Goal: Task Accomplishment & Management: Use online tool/utility

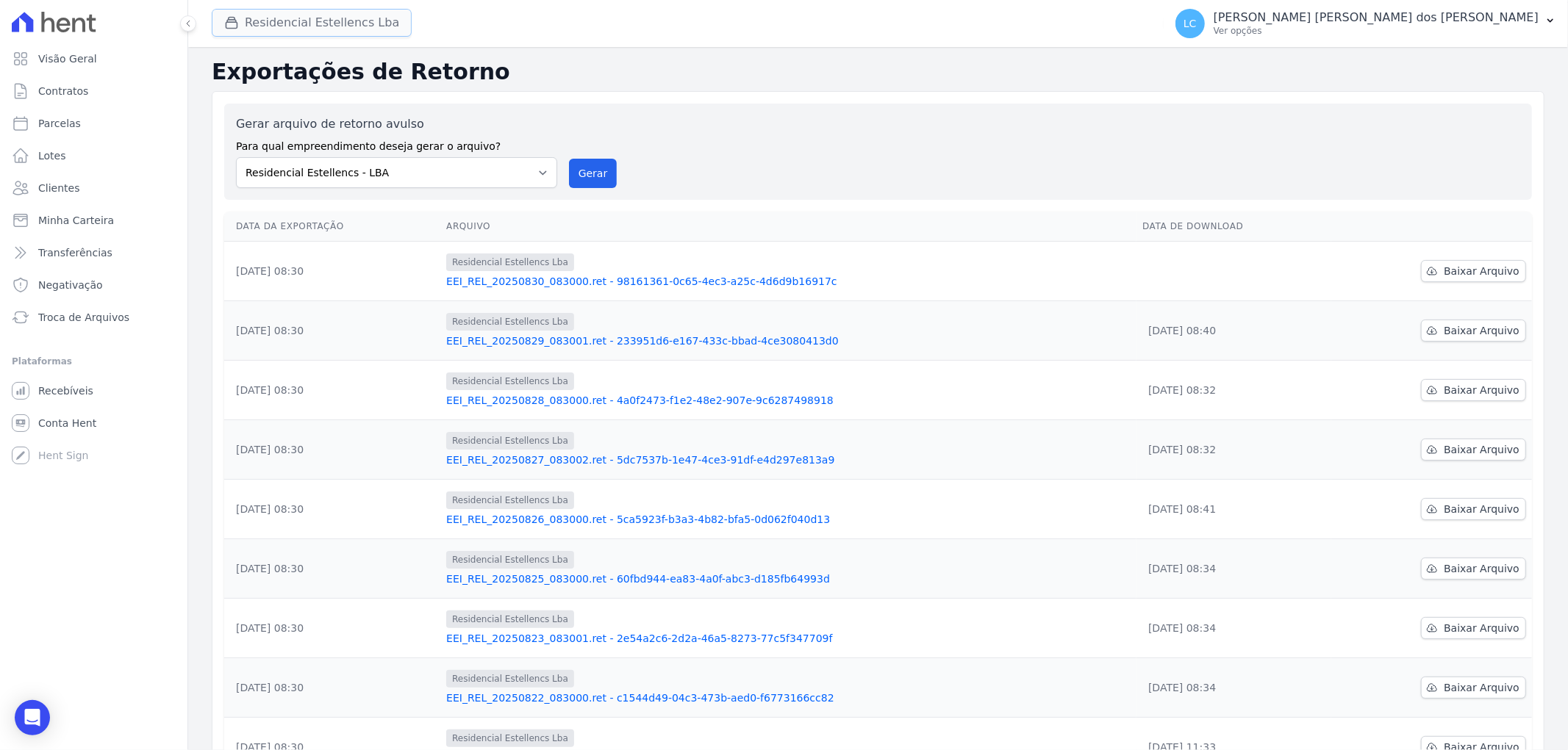
click at [268, 25] on button "Residencial Estellencs Lba" at bounding box center [312, 22] width 200 height 28
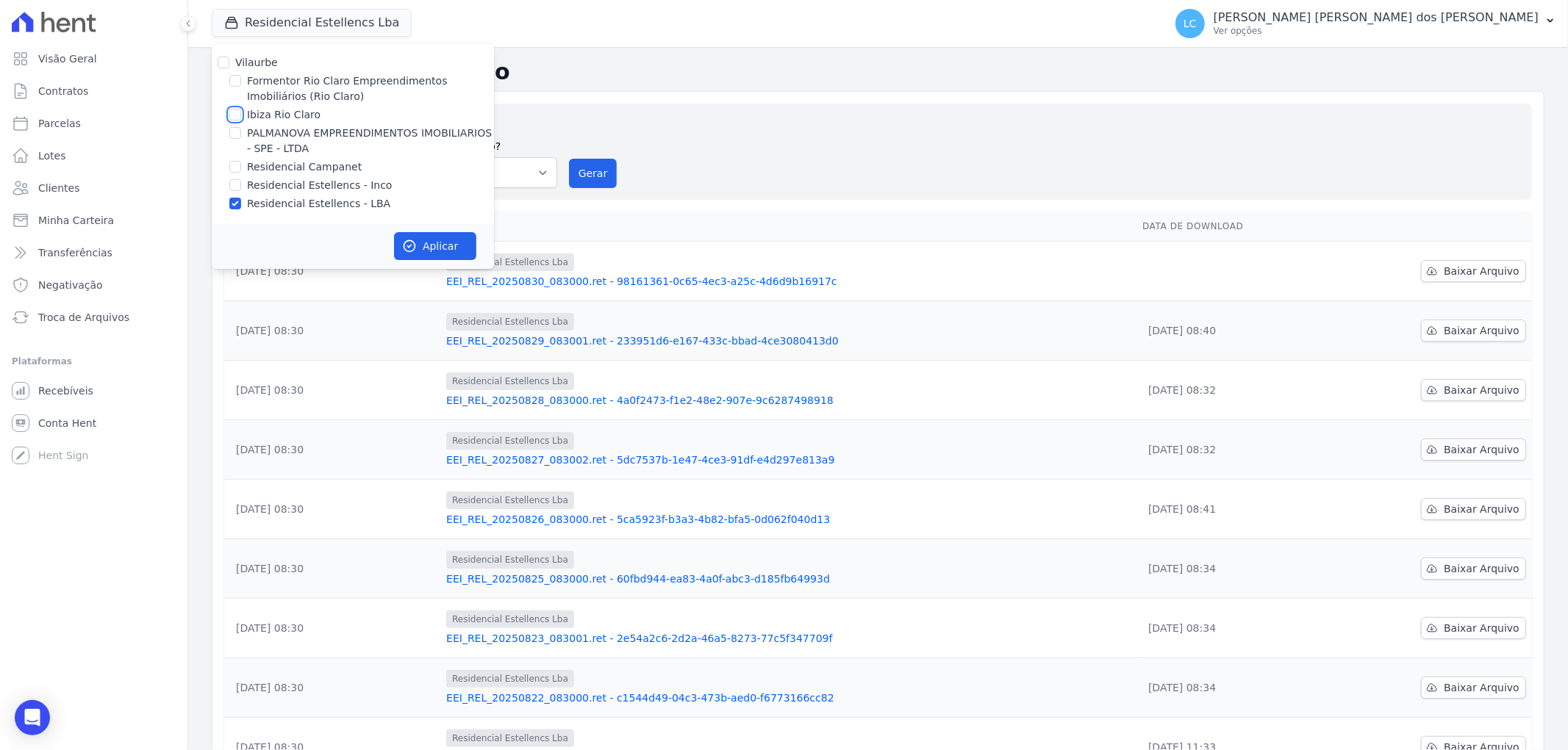
click at [232, 114] on input "Ibiza Rio Claro" at bounding box center [235, 115] width 12 height 12
checkbox input "true"
drag, startPoint x: 235, startPoint y: 203, endPoint x: 309, endPoint y: 238, distance: 81.9
click at [243, 203] on div "Residencial Estellencs - LBA" at bounding box center [353, 204] width 282 height 16
click at [236, 203] on input "Residencial Estellencs - LBA" at bounding box center [235, 203] width 12 height 12
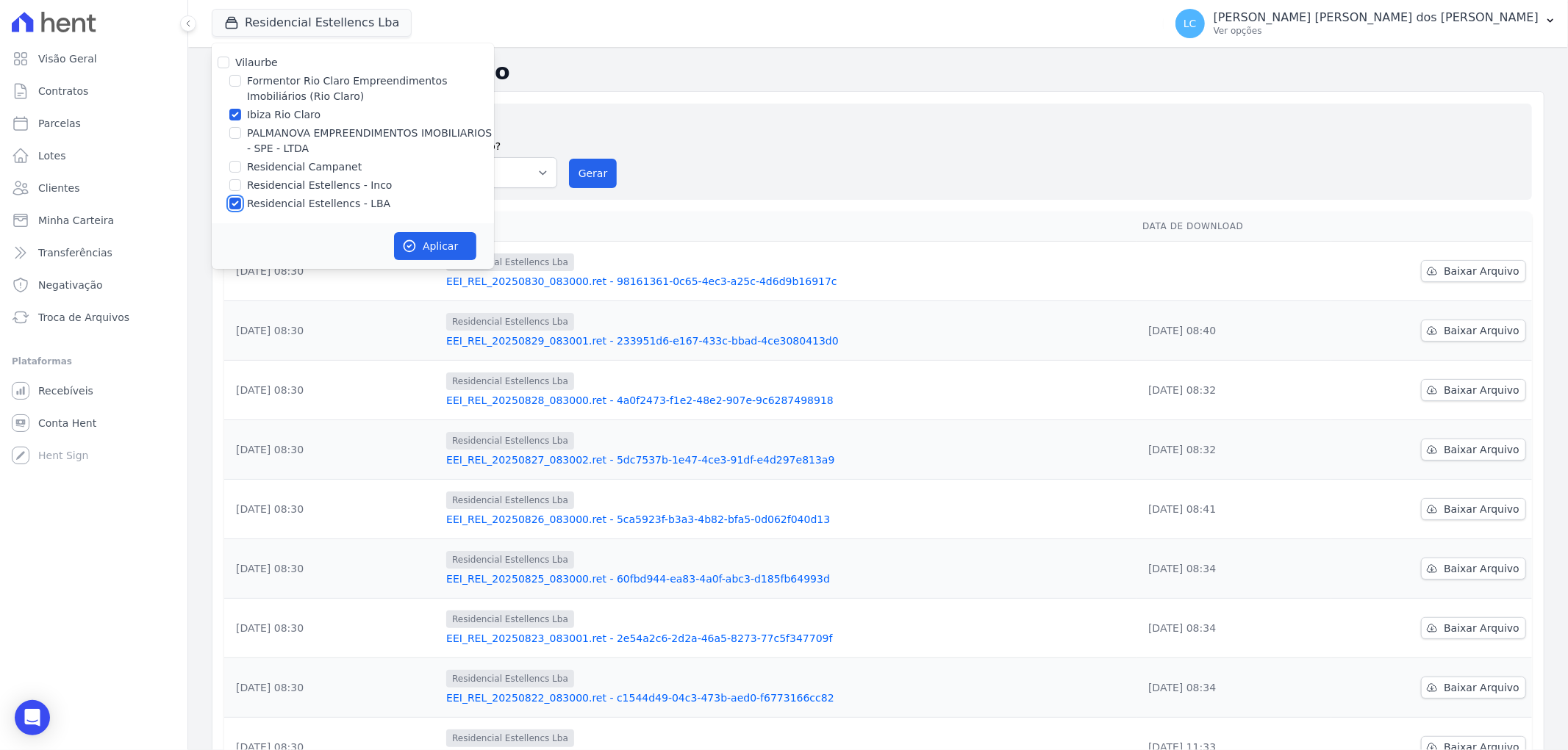
checkbox input "false"
click at [427, 248] on button "Aplicar" at bounding box center [435, 246] width 83 height 28
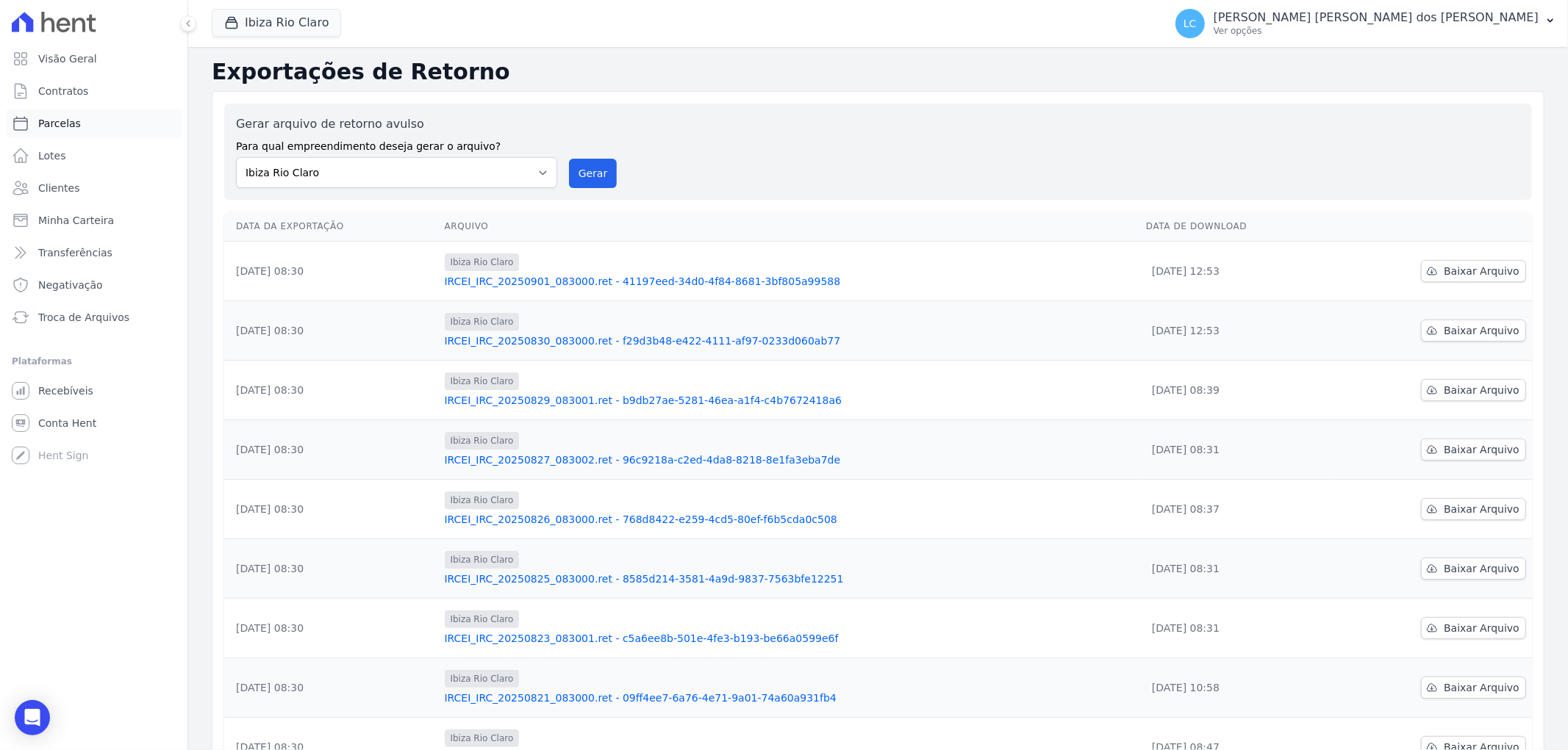
click at [95, 125] on link "Parcelas" at bounding box center [93, 123] width 176 height 29
select select
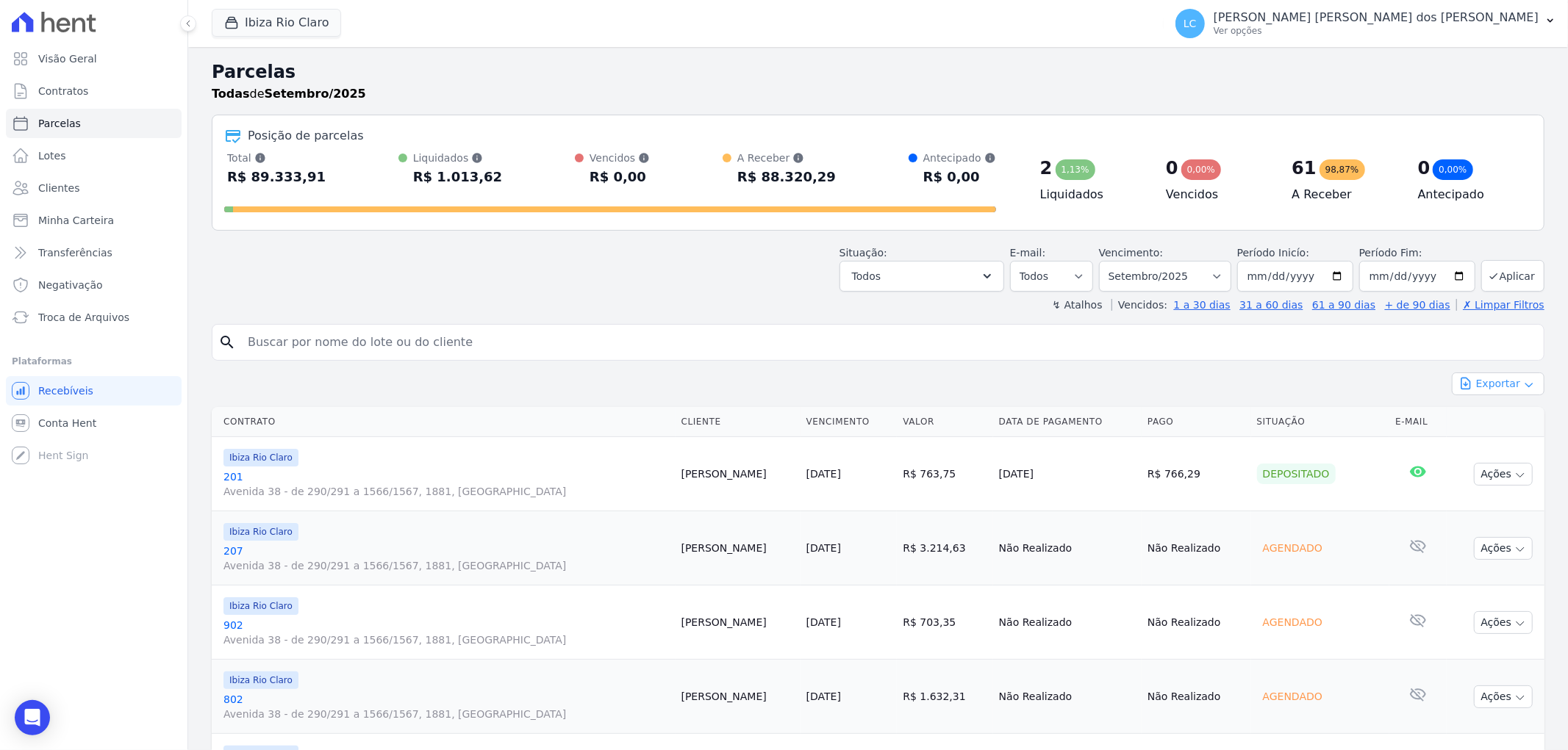
click at [1496, 387] on button "Exportar" at bounding box center [1497, 383] width 92 height 22
click at [269, 264] on div "Situação: Agendado Em Aberto Pago Processando Cancelado Vencido Transferindo De…" at bounding box center [878, 265] width 1333 height 52
click at [62, 196] on link "Clientes" at bounding box center [93, 188] width 176 height 29
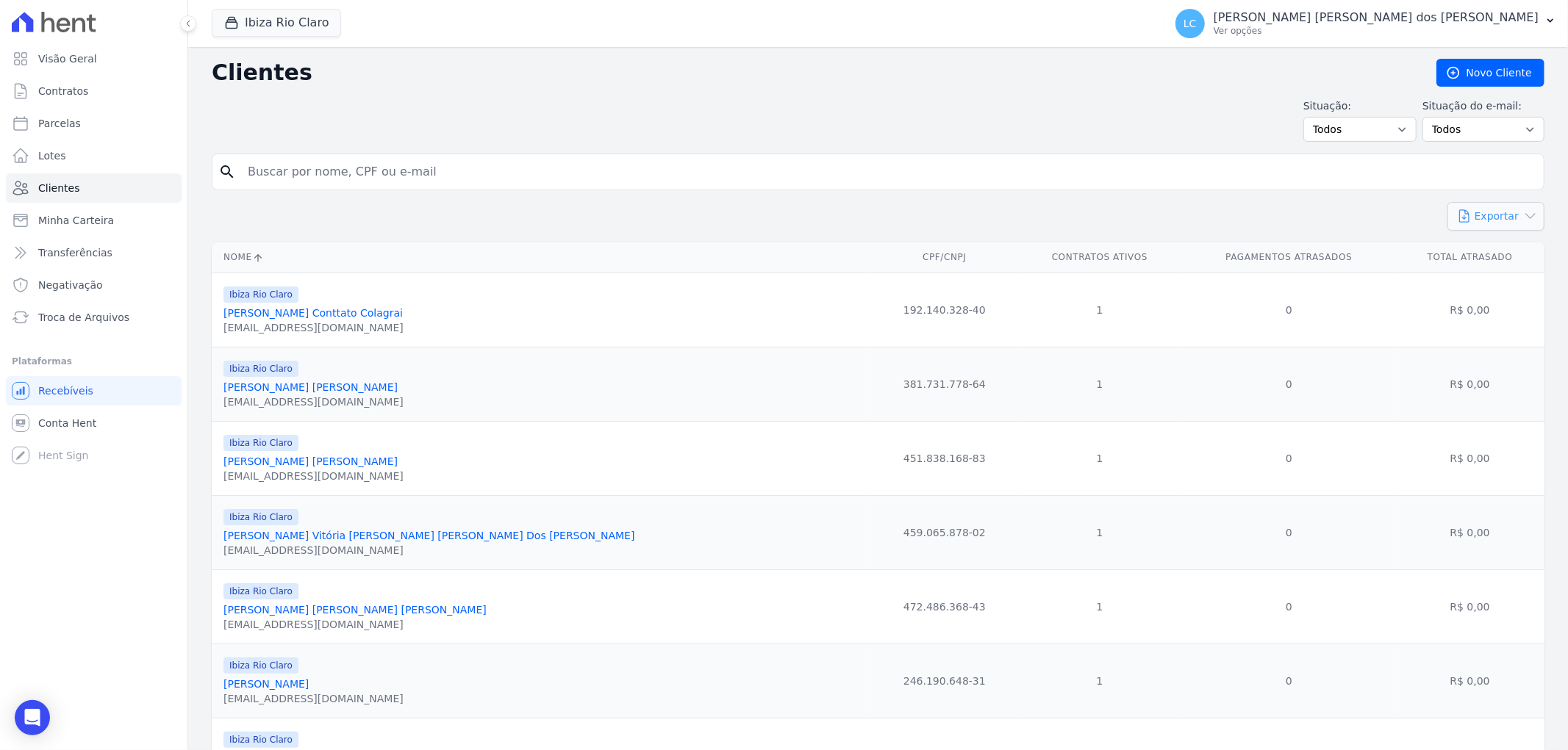
click at [1496, 224] on button "Exportar" at bounding box center [1496, 216] width 97 height 28
click at [98, 58] on link "Visão Geral" at bounding box center [93, 58] width 176 height 29
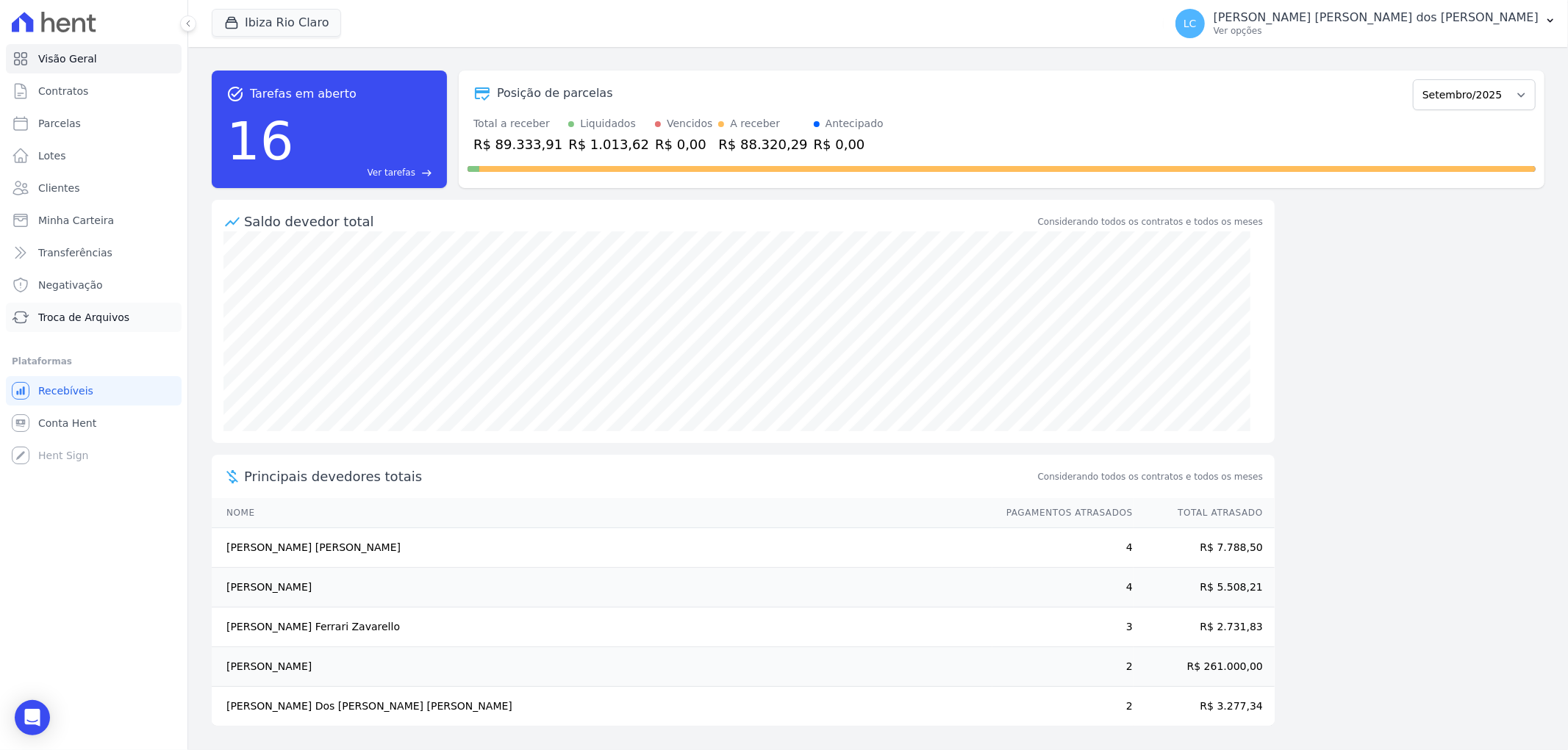
click at [83, 324] on span "Troca de Arquivos" at bounding box center [84, 317] width 91 height 15
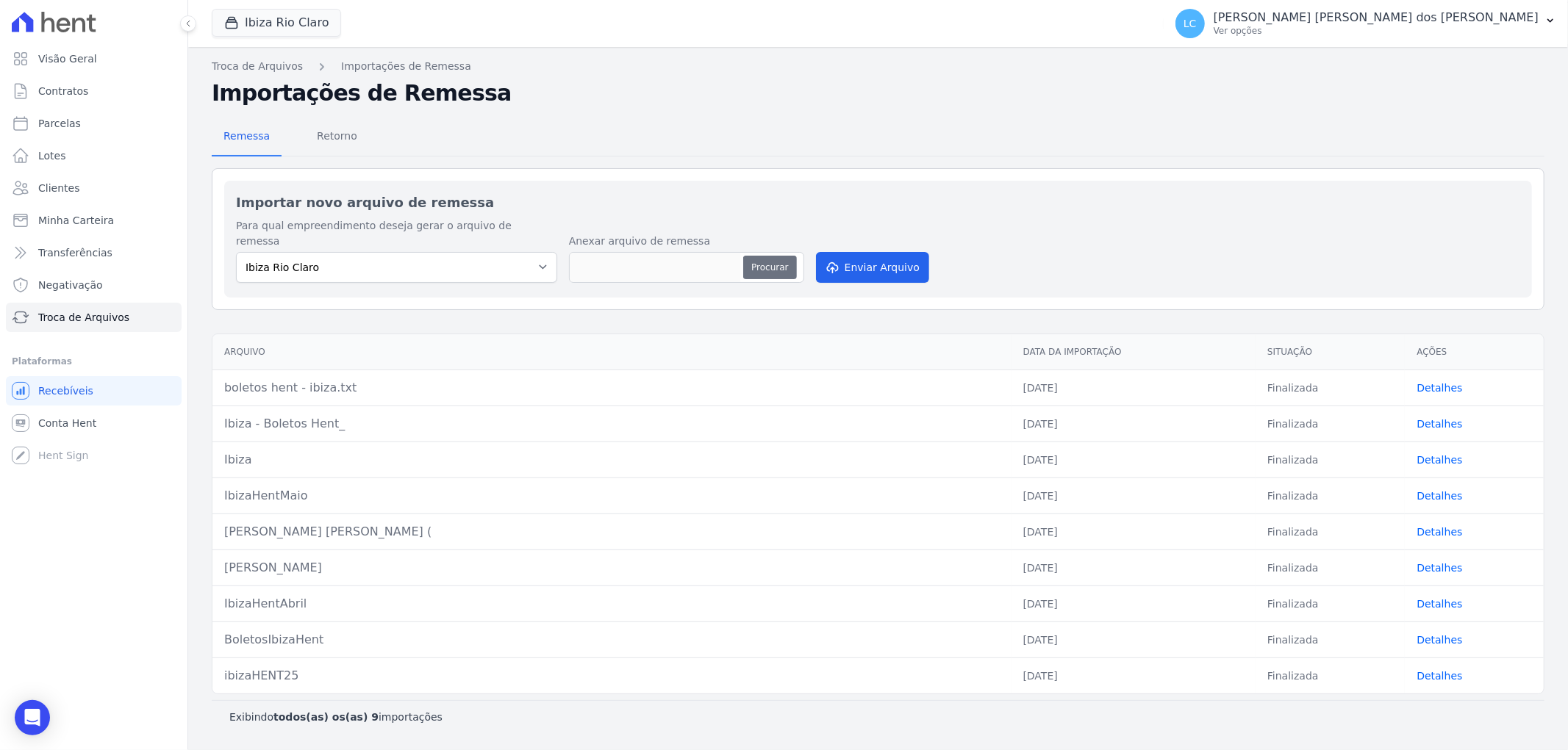
click at [768, 256] on button "Procurar" at bounding box center [769, 267] width 52 height 23
type input "IBIZA.txt"
click at [888, 252] on button "Enviar Arquivo" at bounding box center [872, 267] width 113 height 31
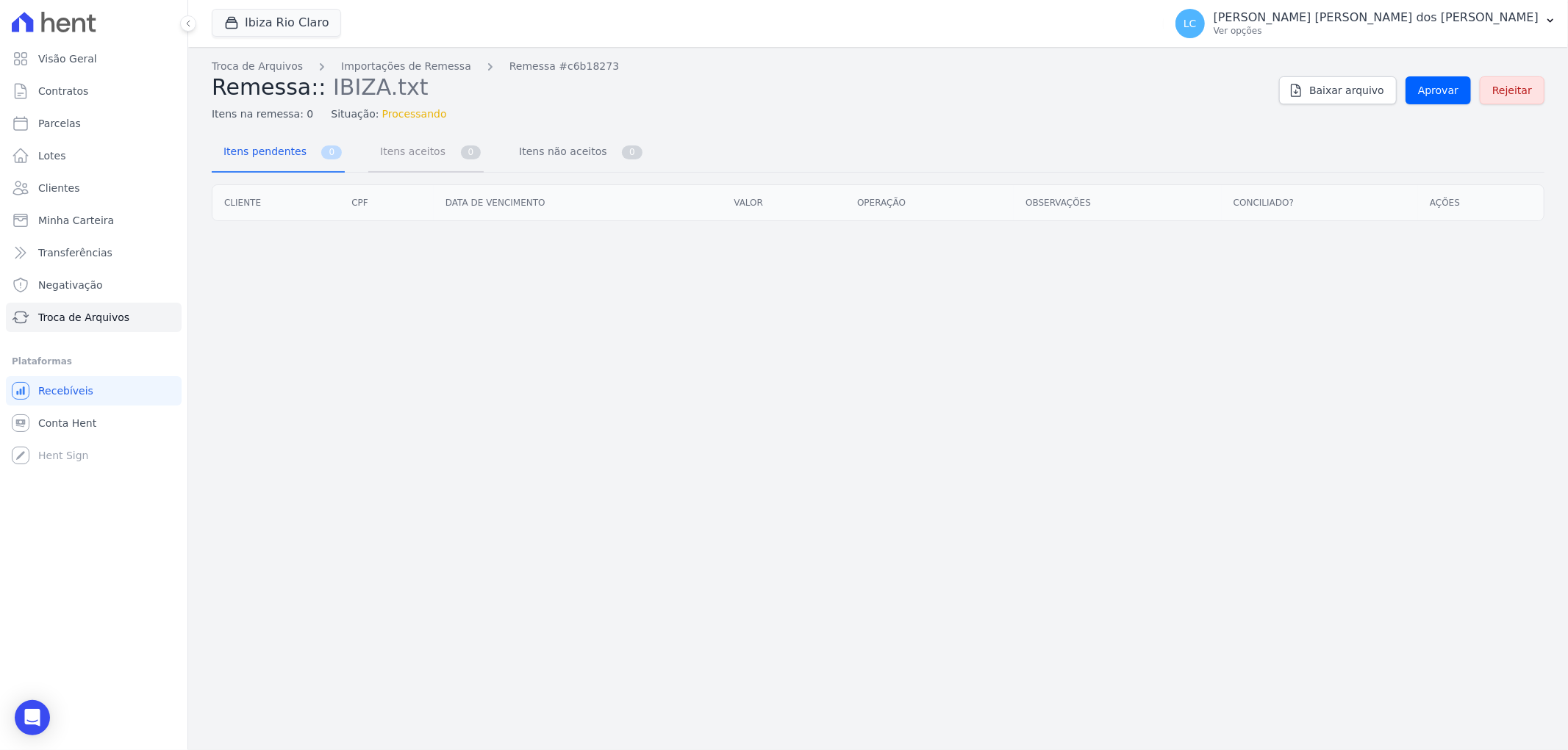
click at [412, 149] on span "Itens aceitos" at bounding box center [409, 152] width 77 height 29
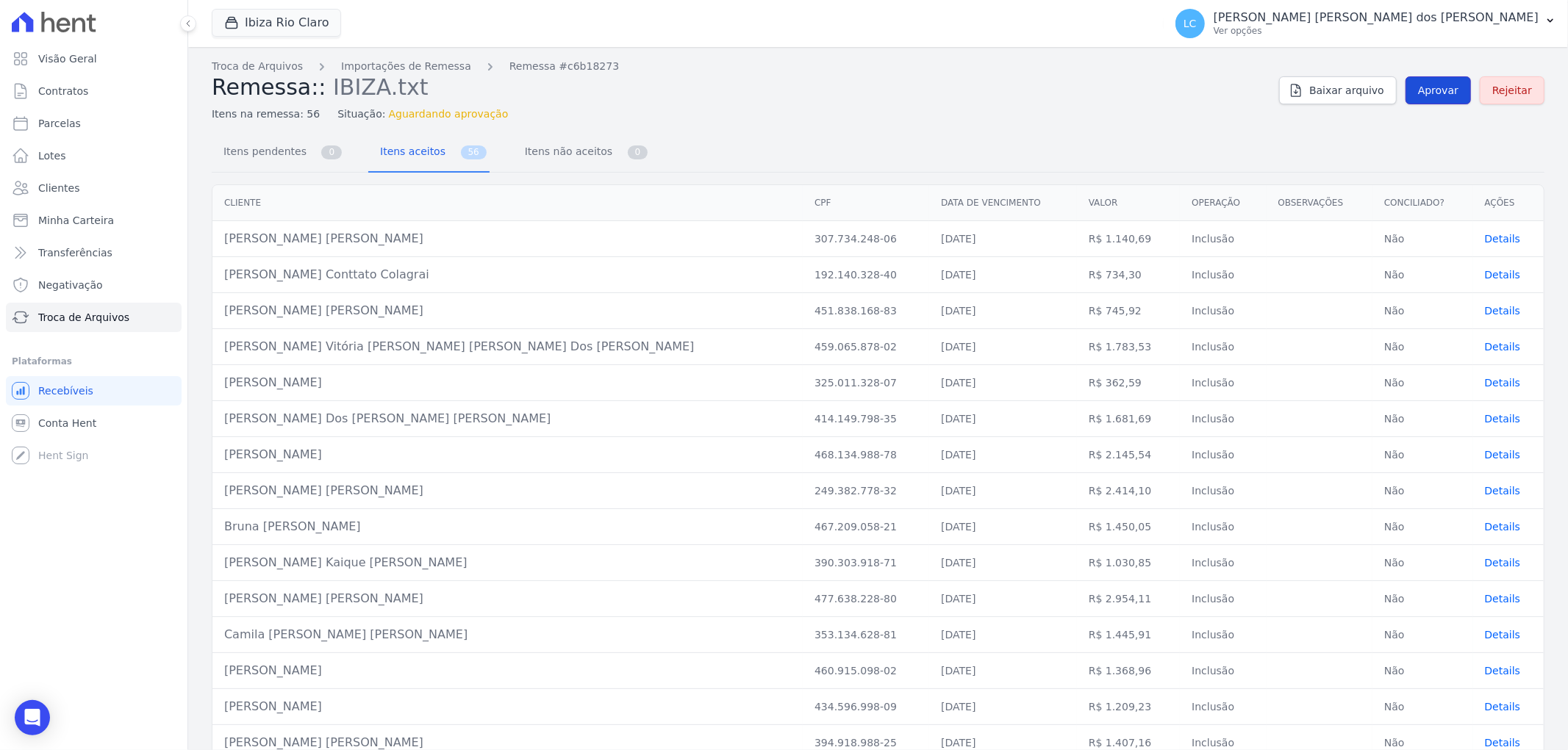
click at [1424, 85] on span "Aprovar" at bounding box center [1438, 89] width 41 height 15
click at [1435, 85] on span "Aprovar" at bounding box center [1438, 89] width 41 height 15
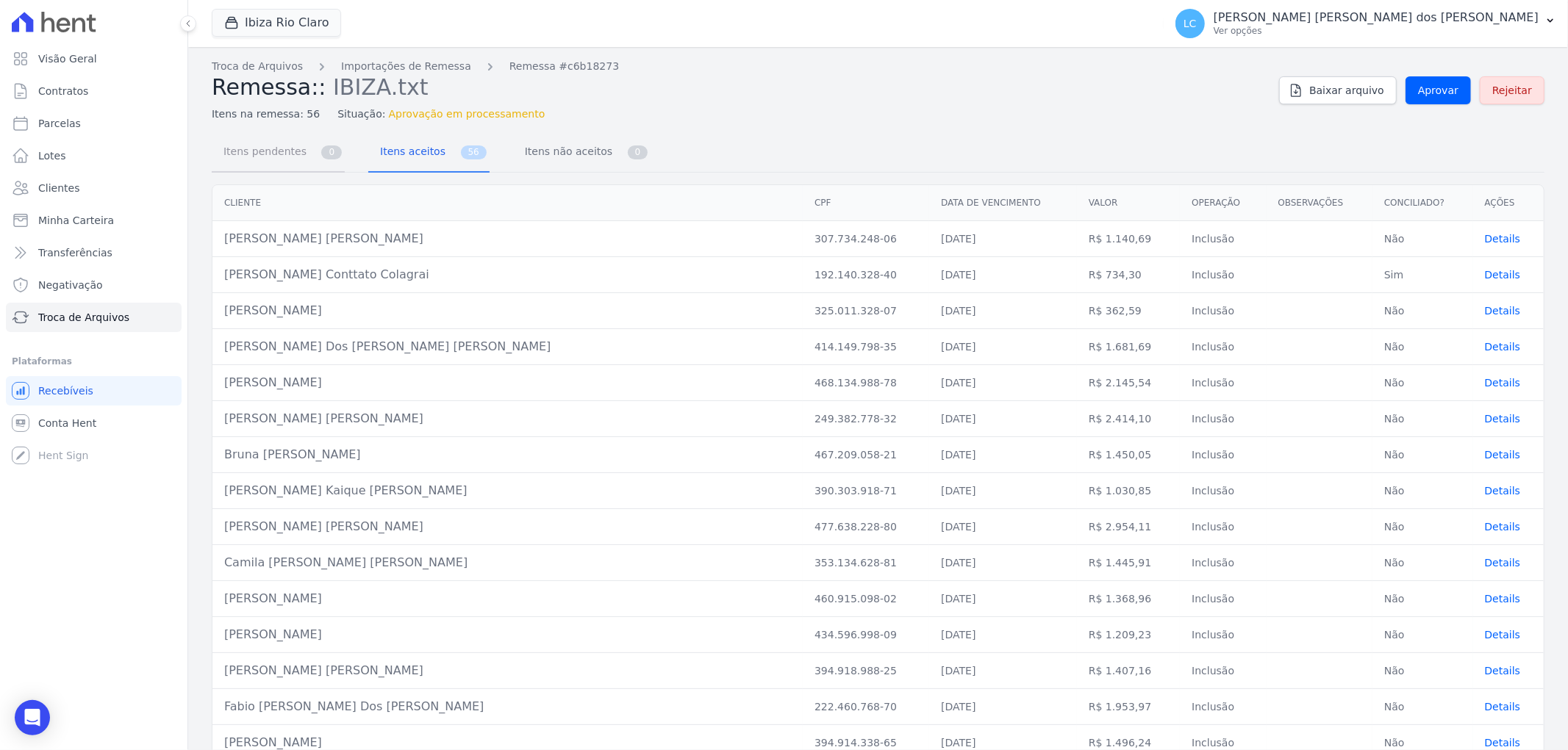
click at [284, 157] on span "Itens pendentes" at bounding box center [262, 152] width 95 height 29
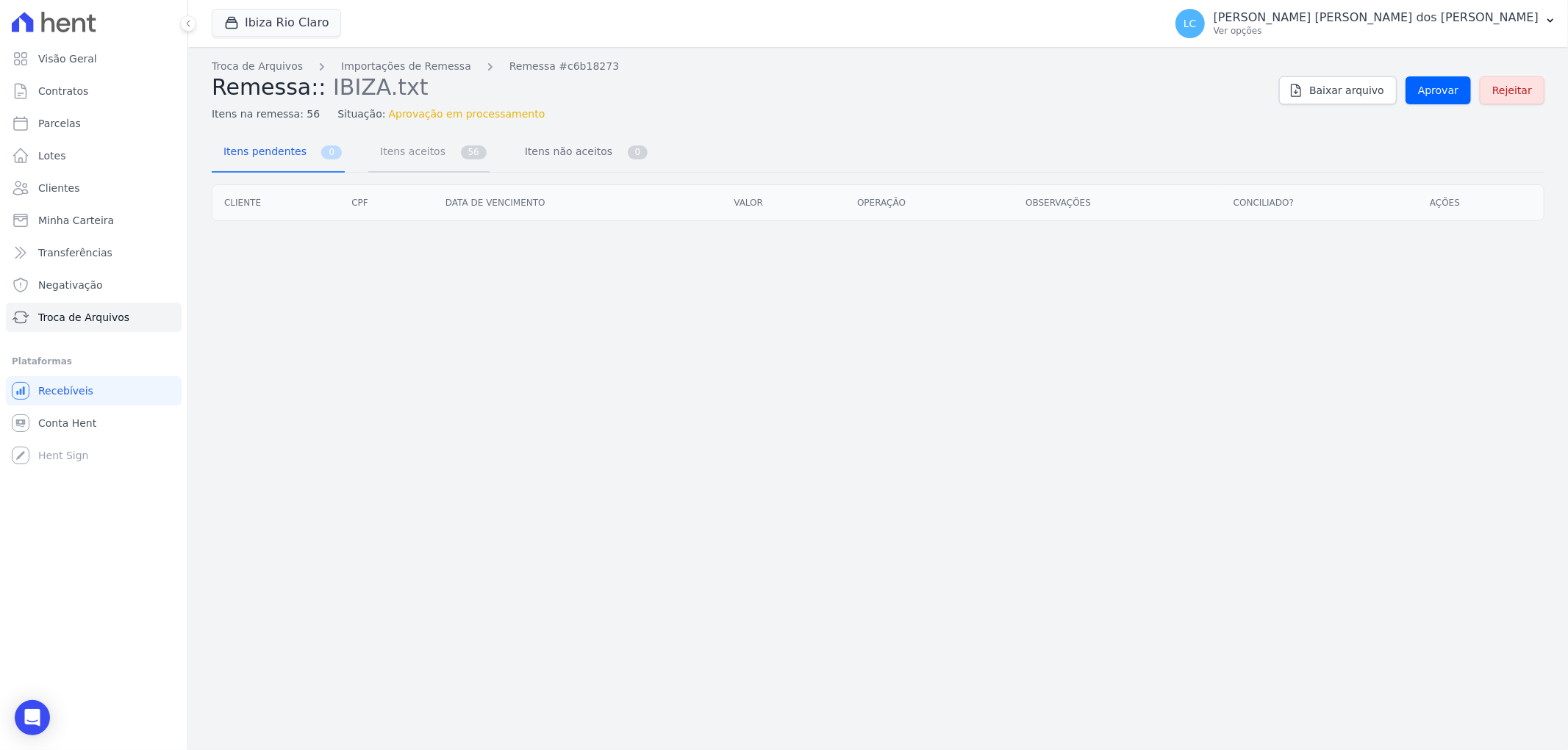
click at [394, 159] on span "Itens aceitos" at bounding box center [409, 152] width 77 height 29
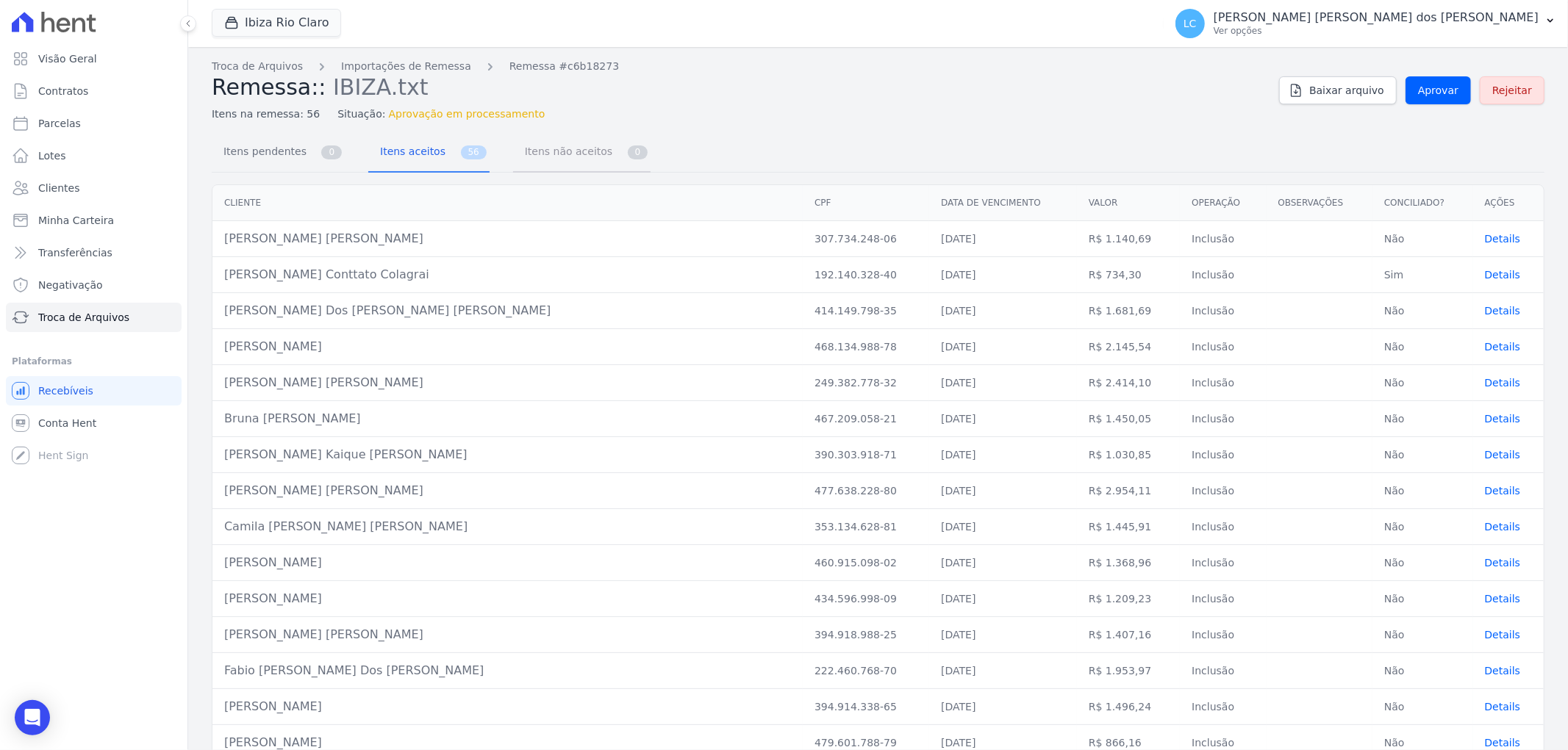
click at [566, 161] on span "Itens não aceitos" at bounding box center [566, 152] width 99 height 29
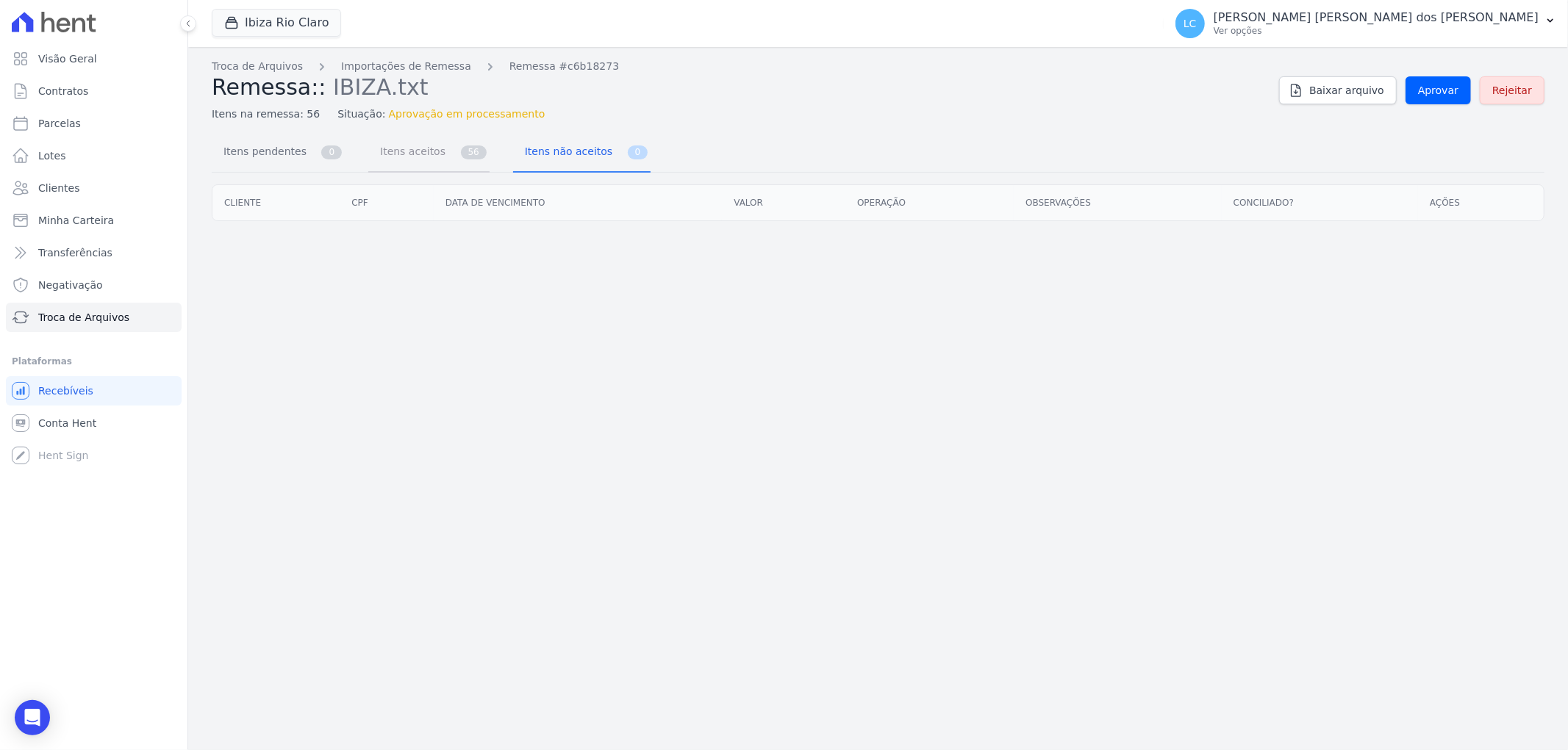
click at [433, 154] on link "Itens aceitos 56" at bounding box center [429, 153] width 122 height 39
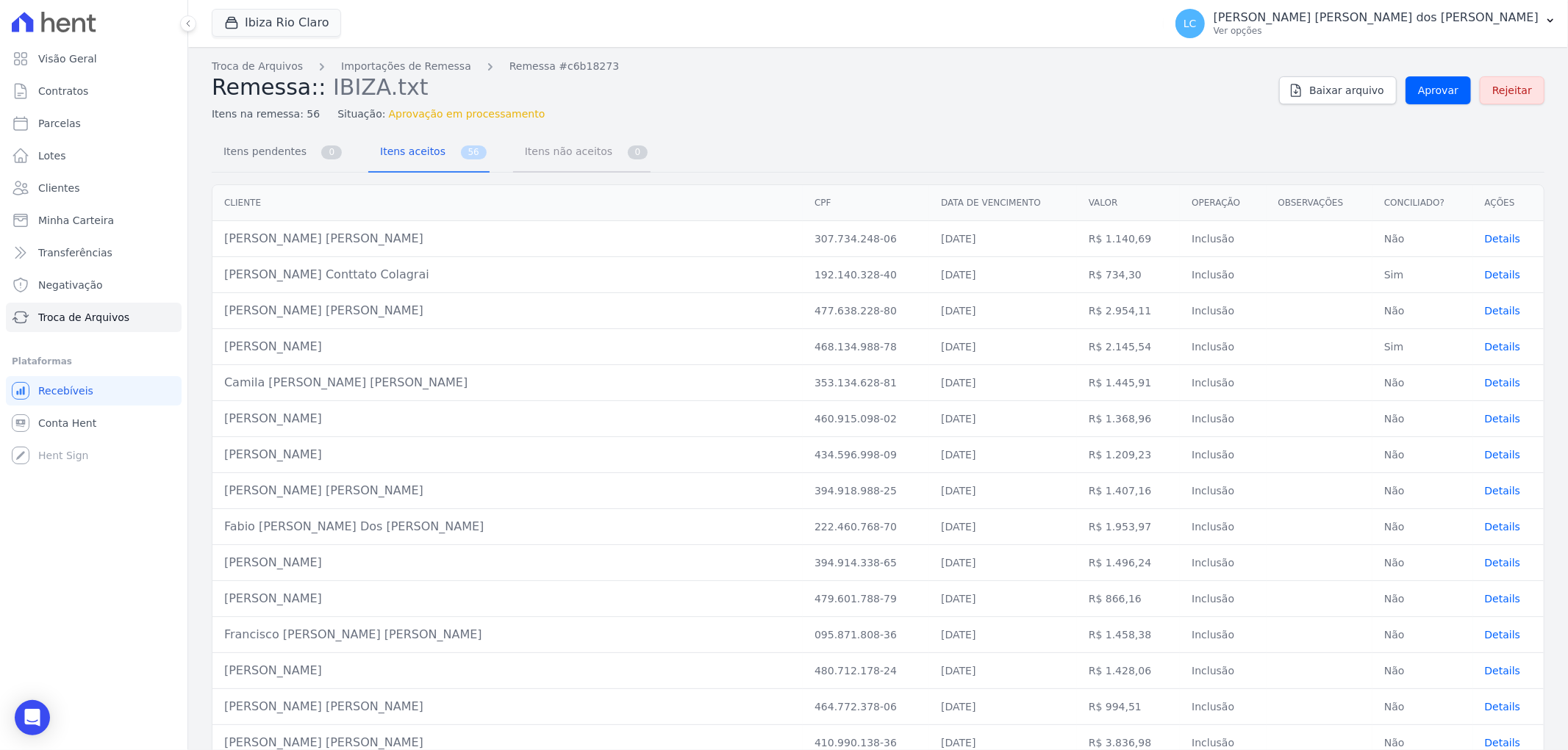
click at [567, 149] on span "Itens não aceitos" at bounding box center [566, 152] width 99 height 29
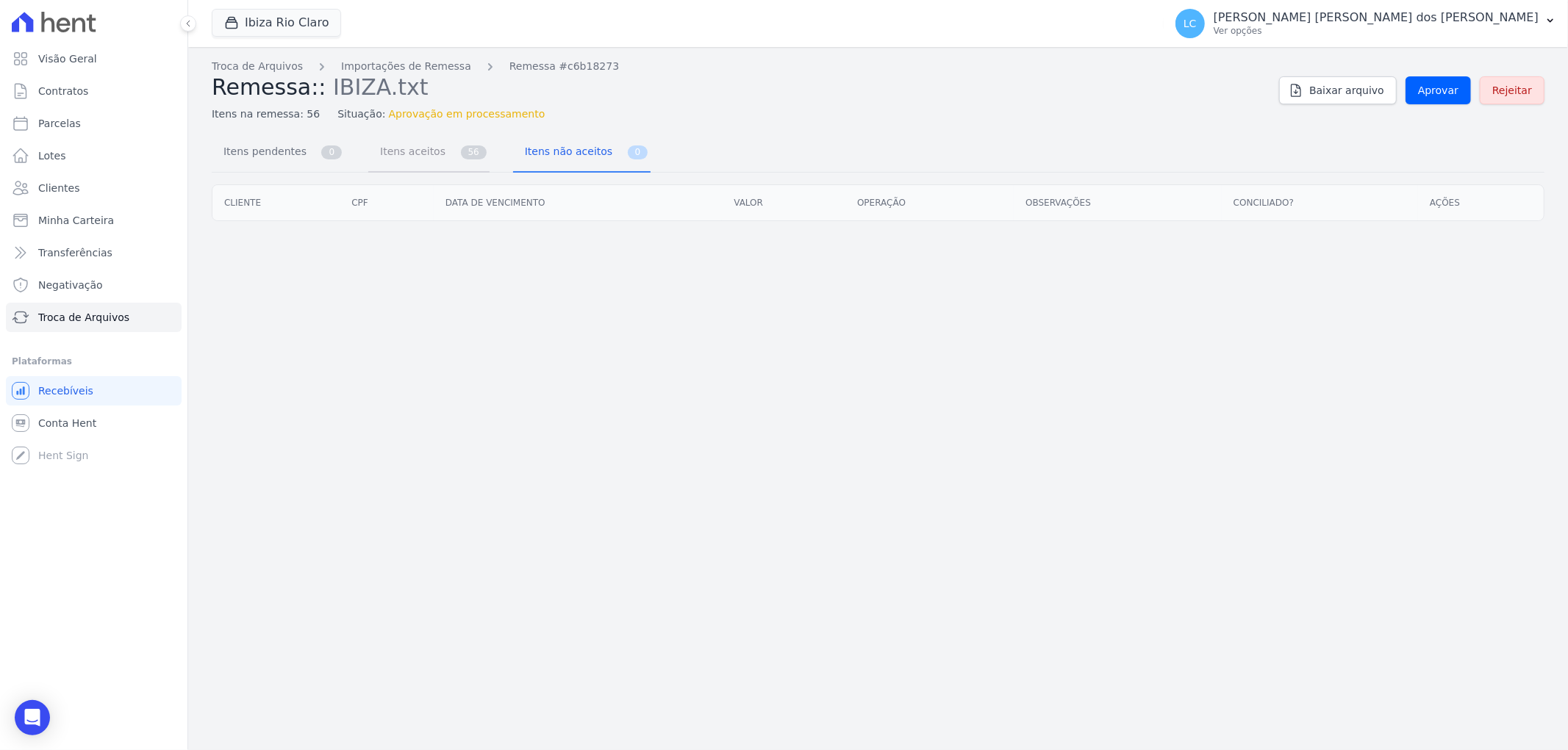
click at [437, 156] on link "Itens aceitos 56" at bounding box center [429, 153] width 122 height 39
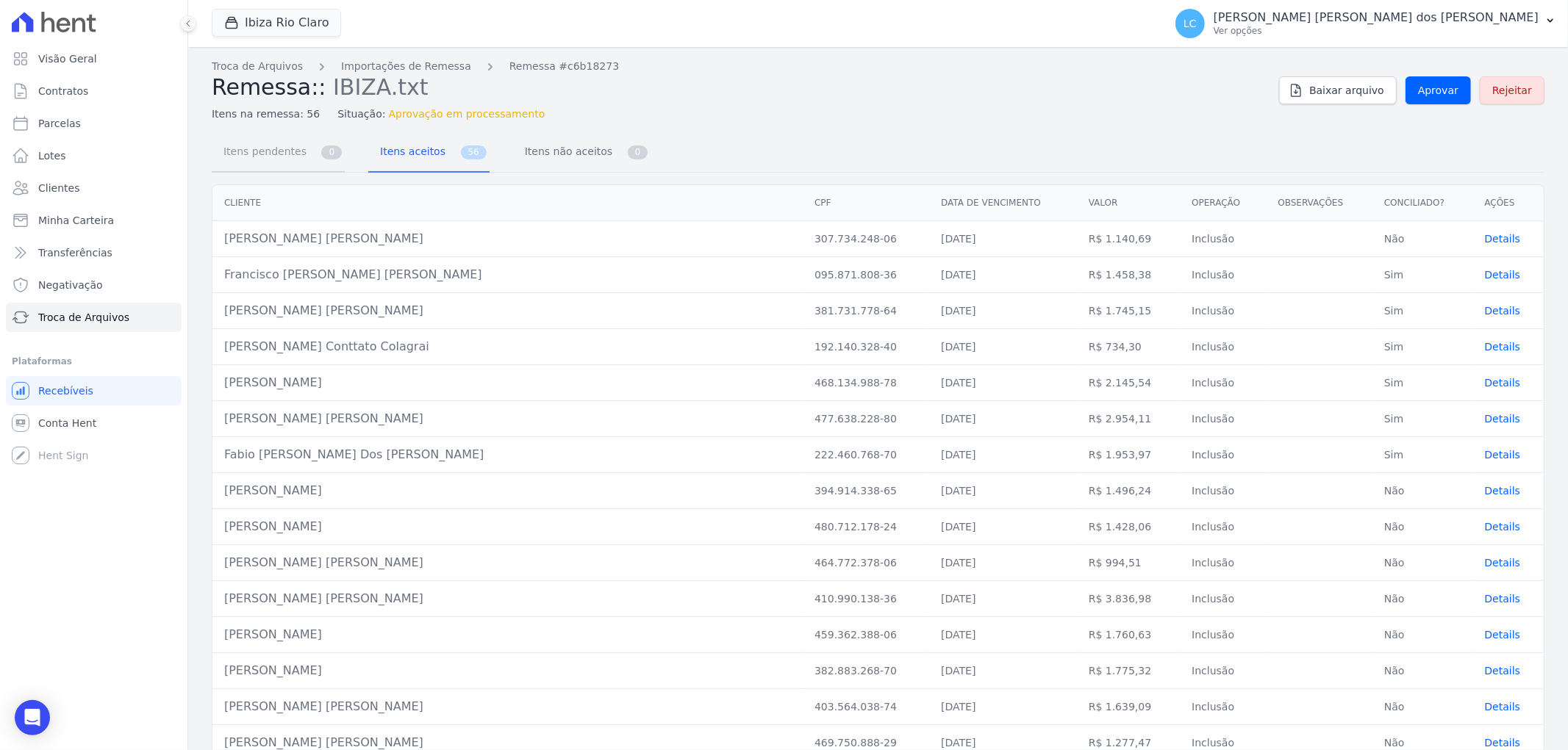
click at [276, 156] on span "Itens pendentes" at bounding box center [262, 152] width 95 height 29
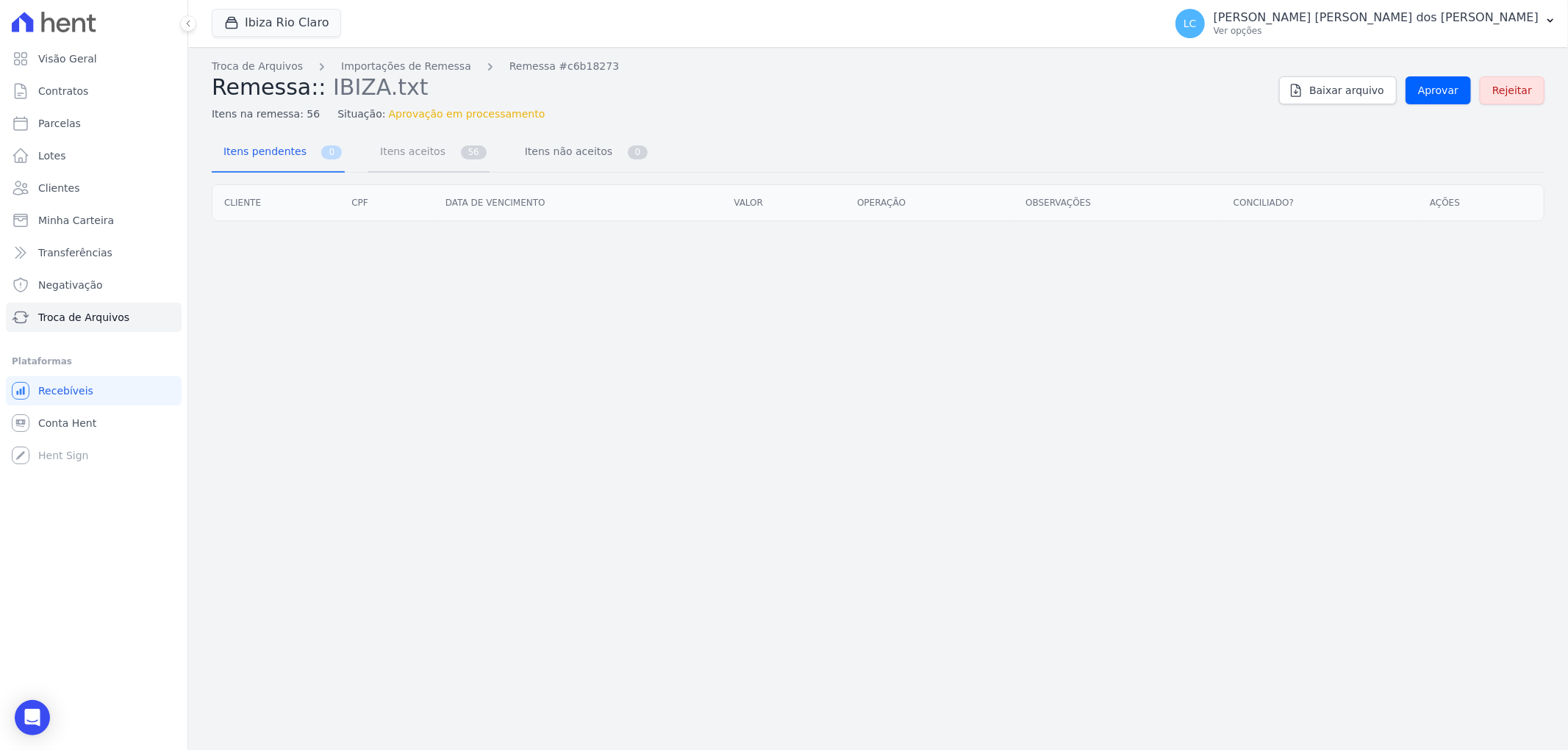
click at [411, 155] on span "Itens aceitos" at bounding box center [409, 152] width 77 height 29
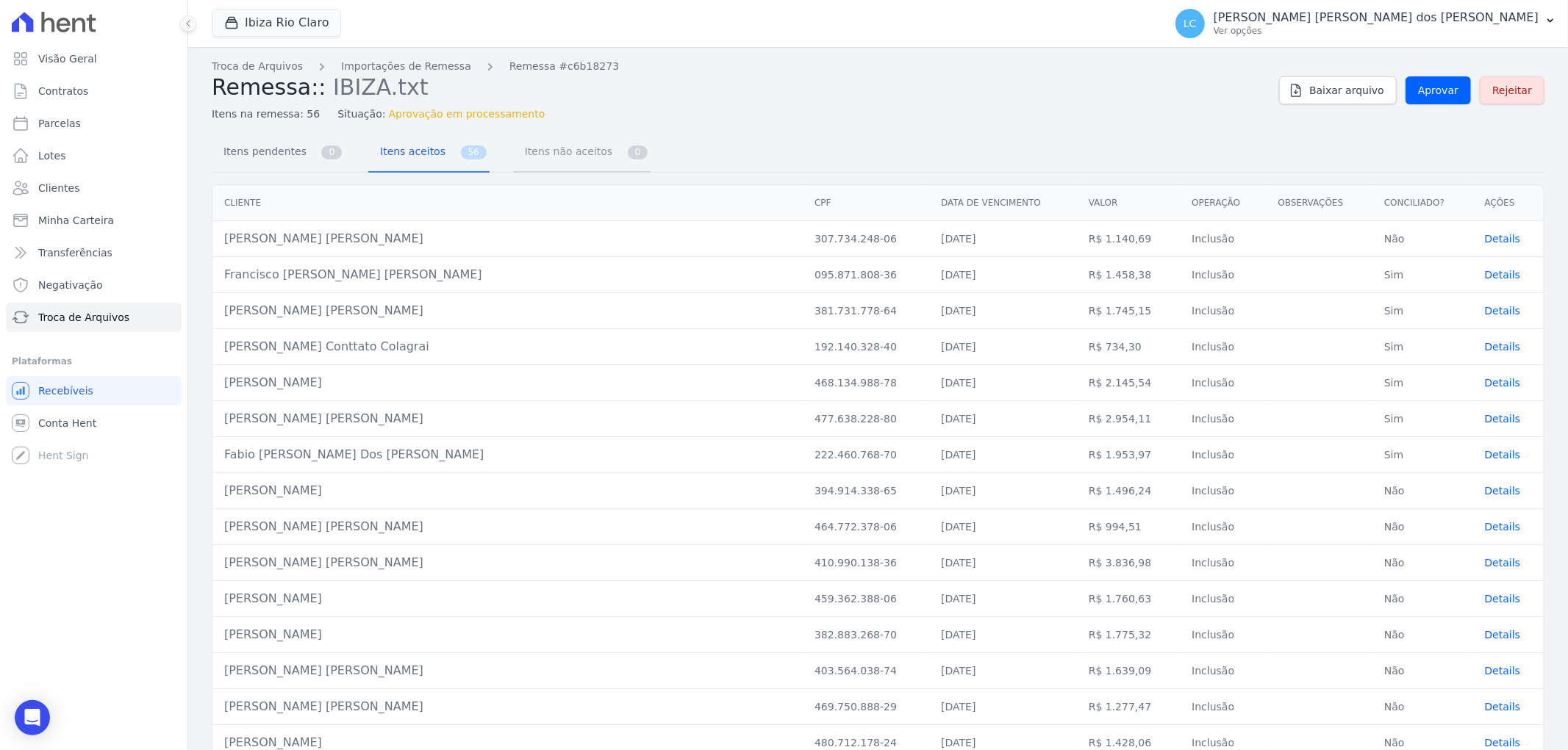
click at [529, 163] on span "Itens não aceitos" at bounding box center [566, 152] width 99 height 29
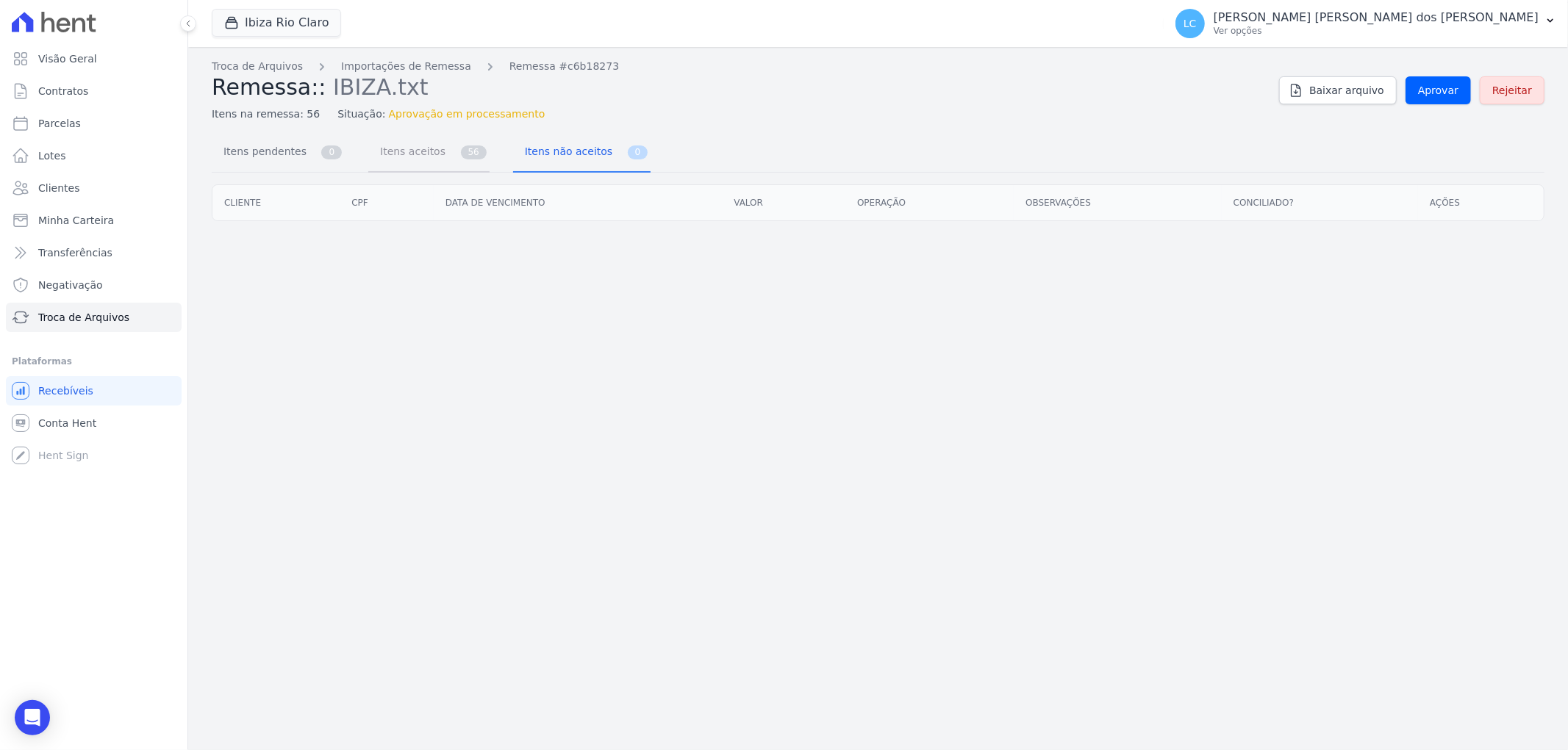
click at [453, 162] on link "Itens aceitos 56" at bounding box center [429, 153] width 122 height 39
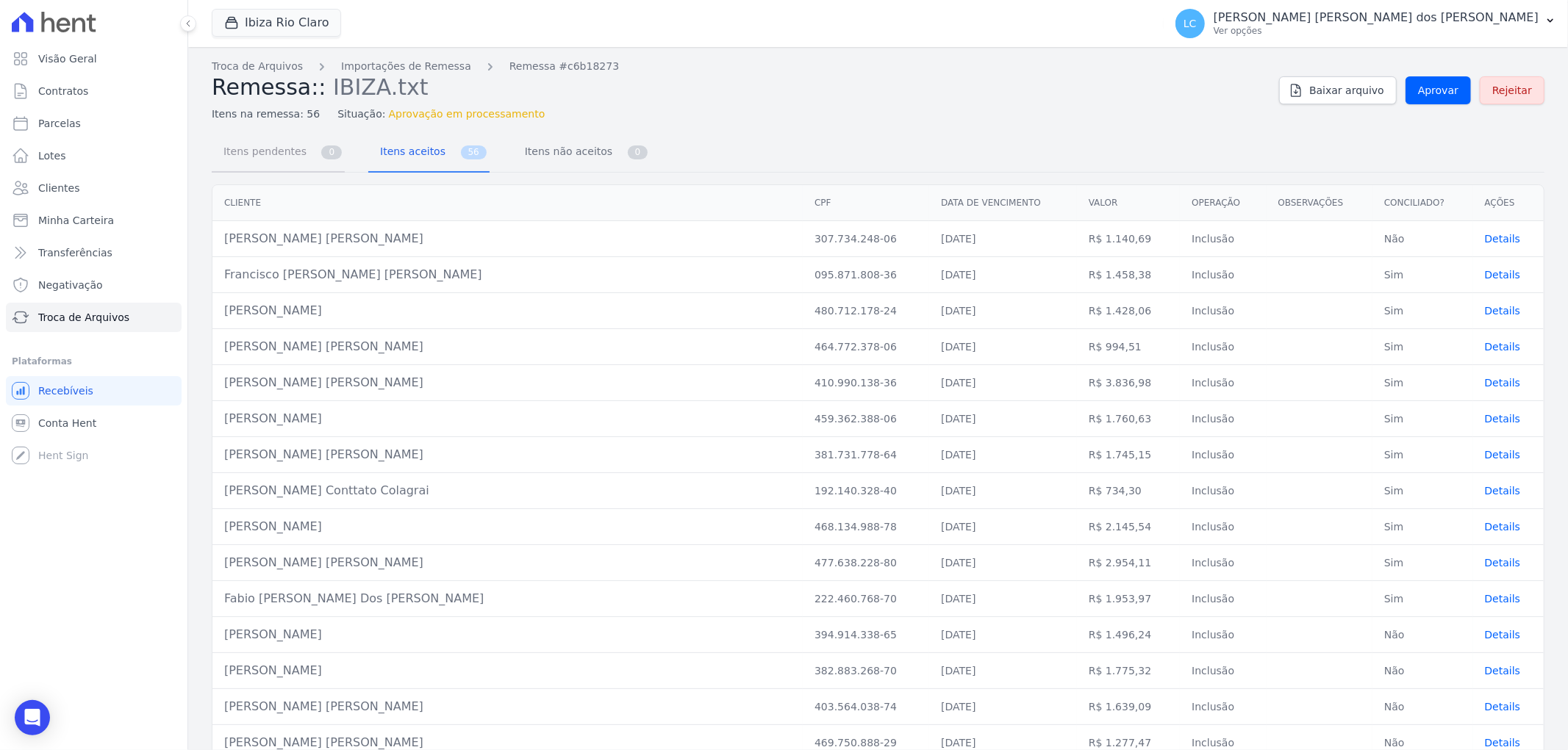
click at [285, 153] on span "Itens pendentes" at bounding box center [262, 152] width 95 height 29
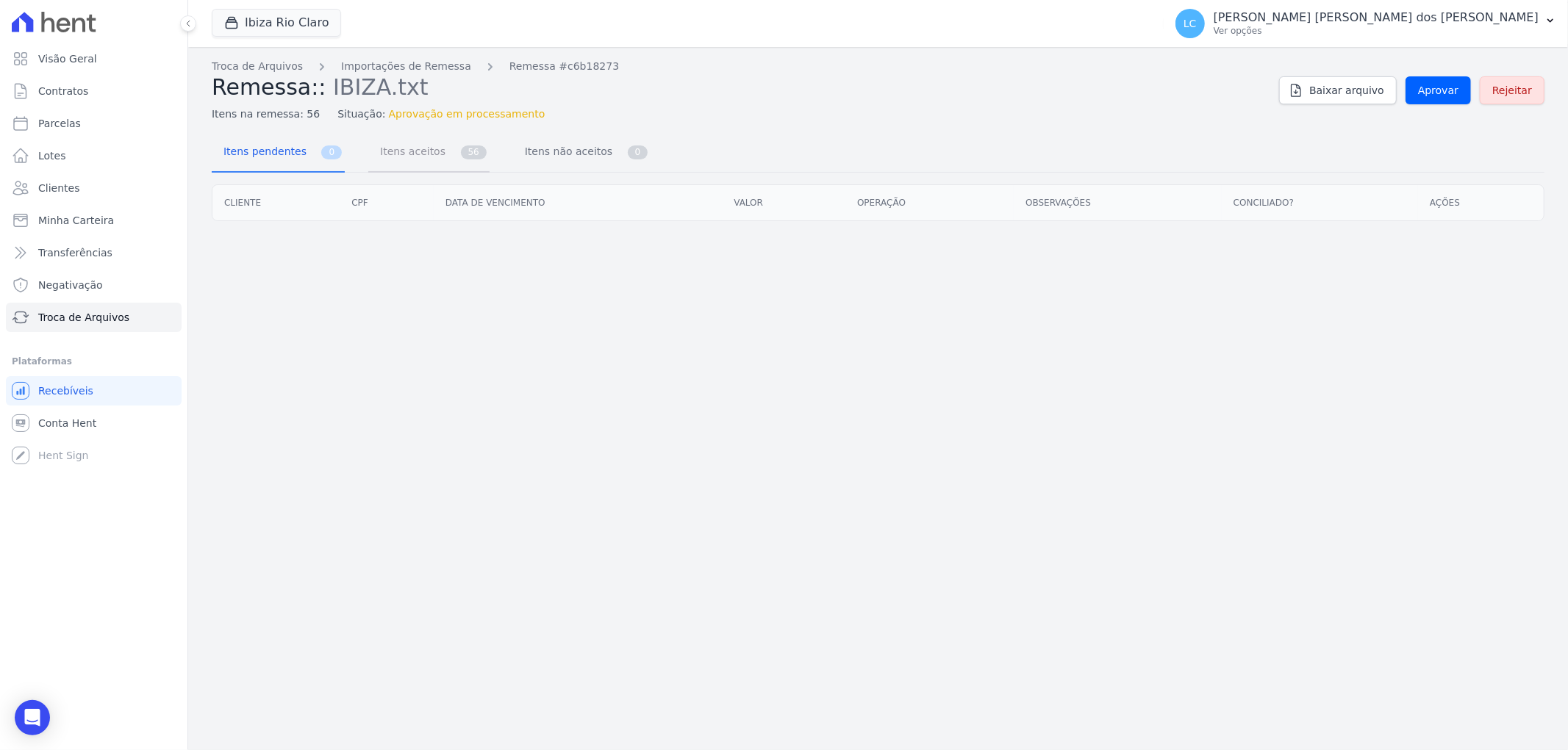
click at [386, 150] on span "Itens aceitos" at bounding box center [409, 152] width 77 height 29
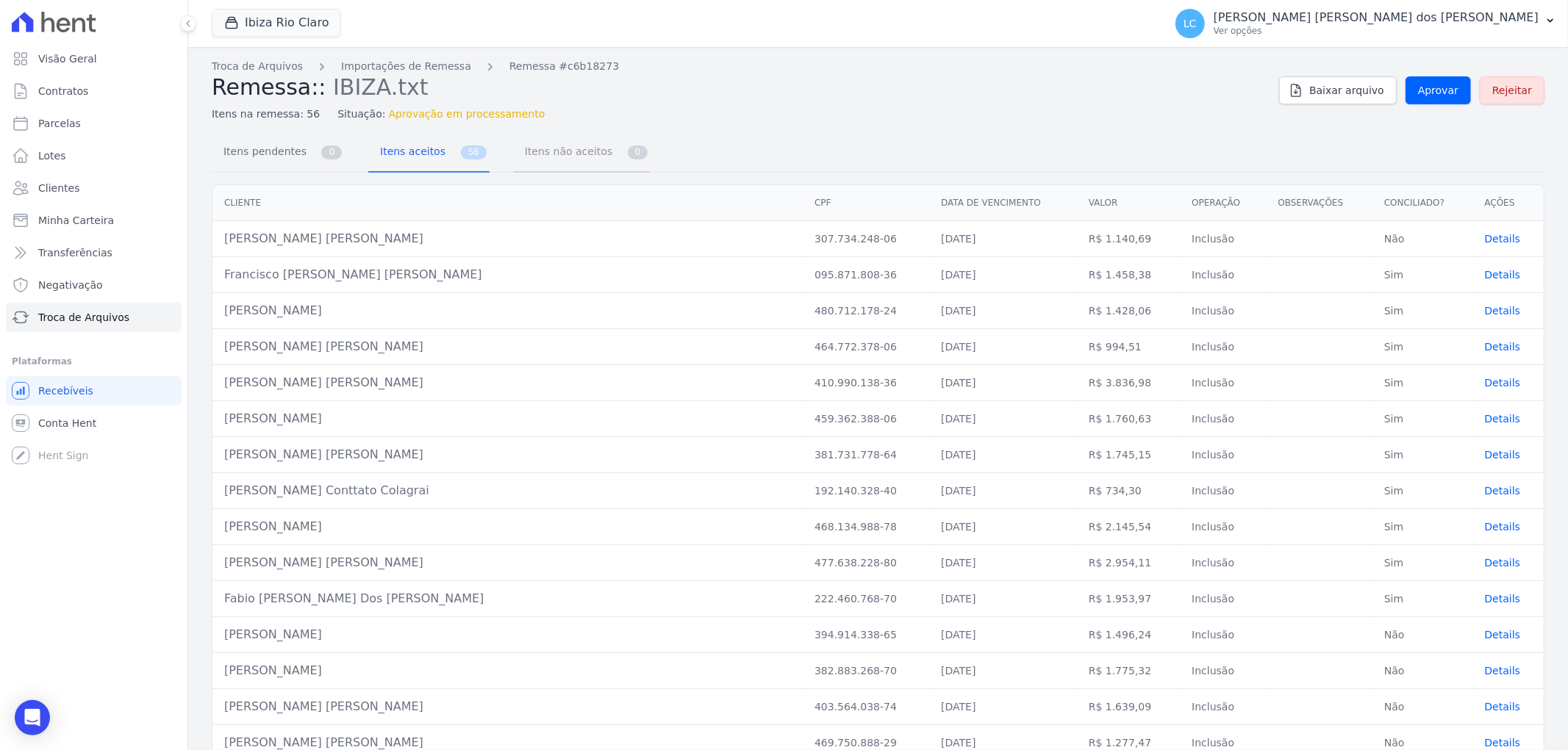
click at [519, 158] on span "Itens não aceitos" at bounding box center [566, 152] width 99 height 29
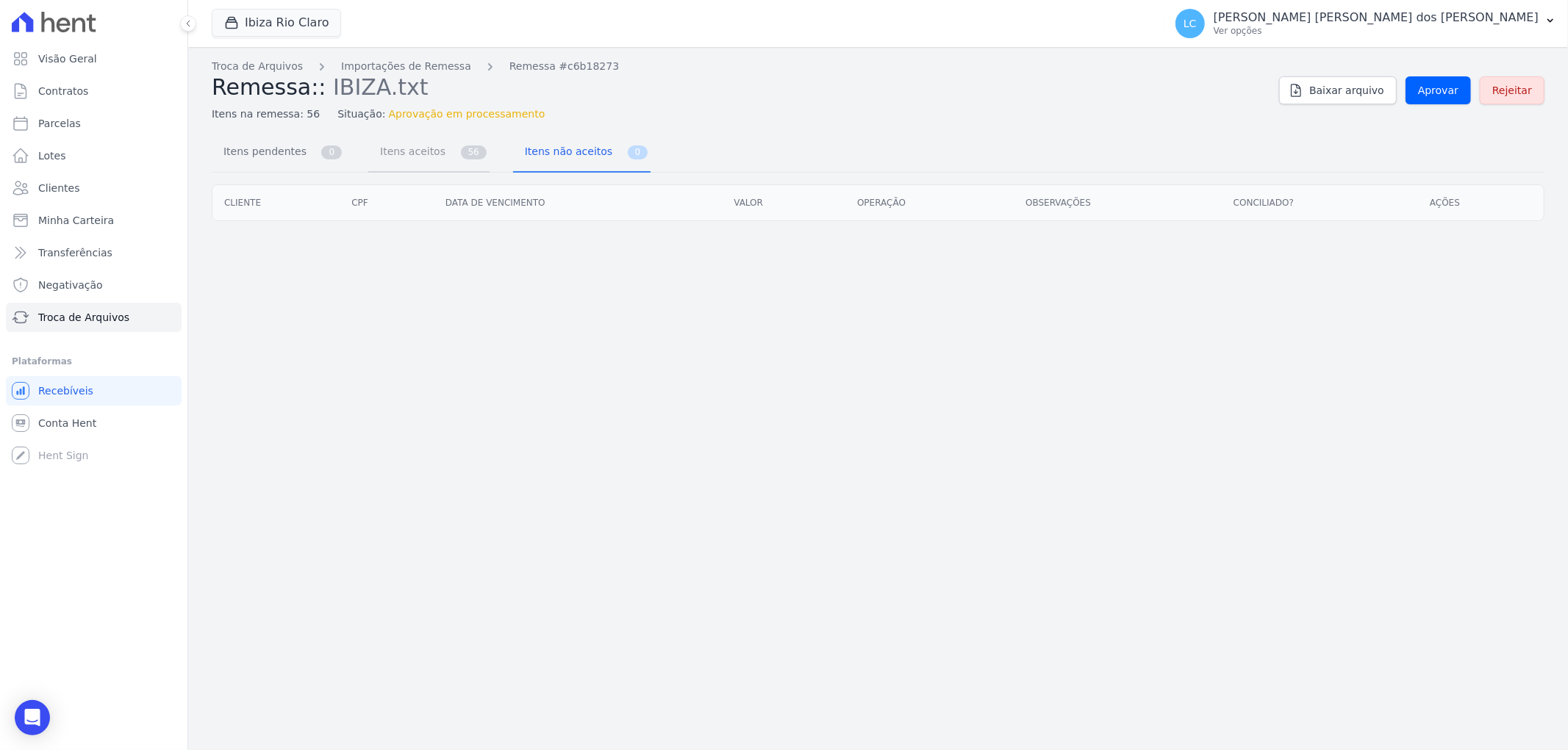
click at [425, 157] on span "Itens aceitos" at bounding box center [409, 152] width 77 height 29
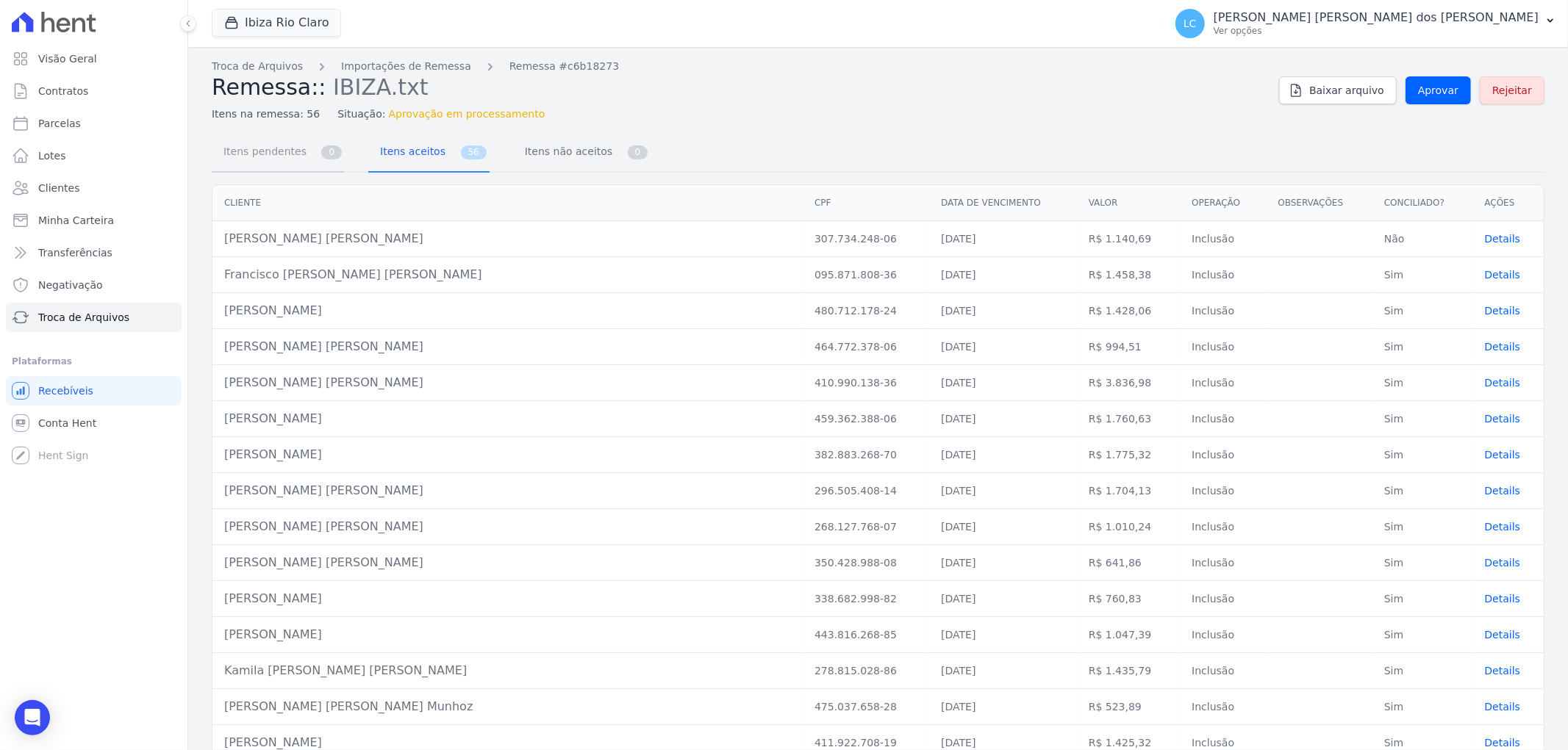
click at [264, 149] on span "Itens pendentes" at bounding box center [262, 152] width 95 height 29
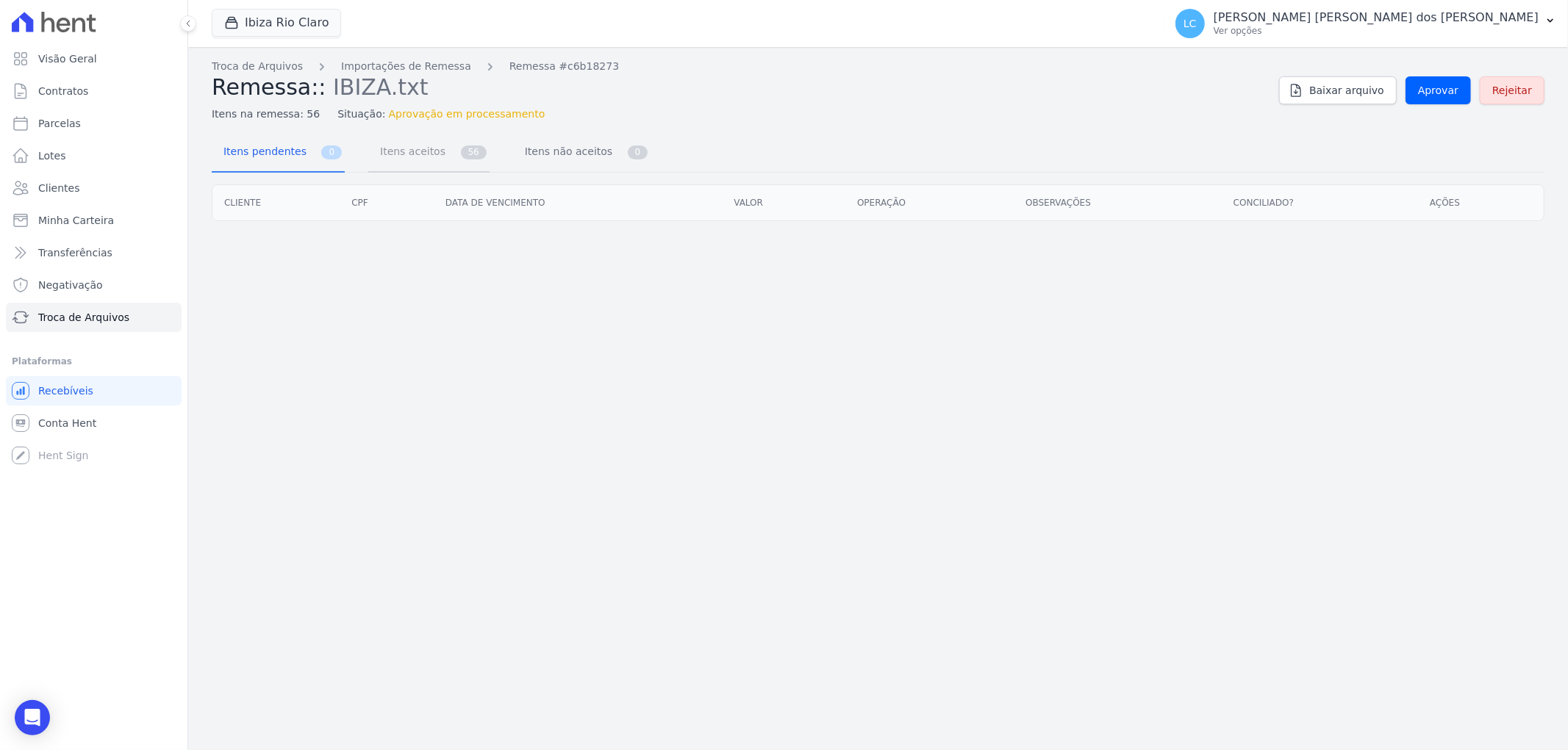
click at [401, 167] on link "Itens aceitos 56" at bounding box center [429, 153] width 122 height 39
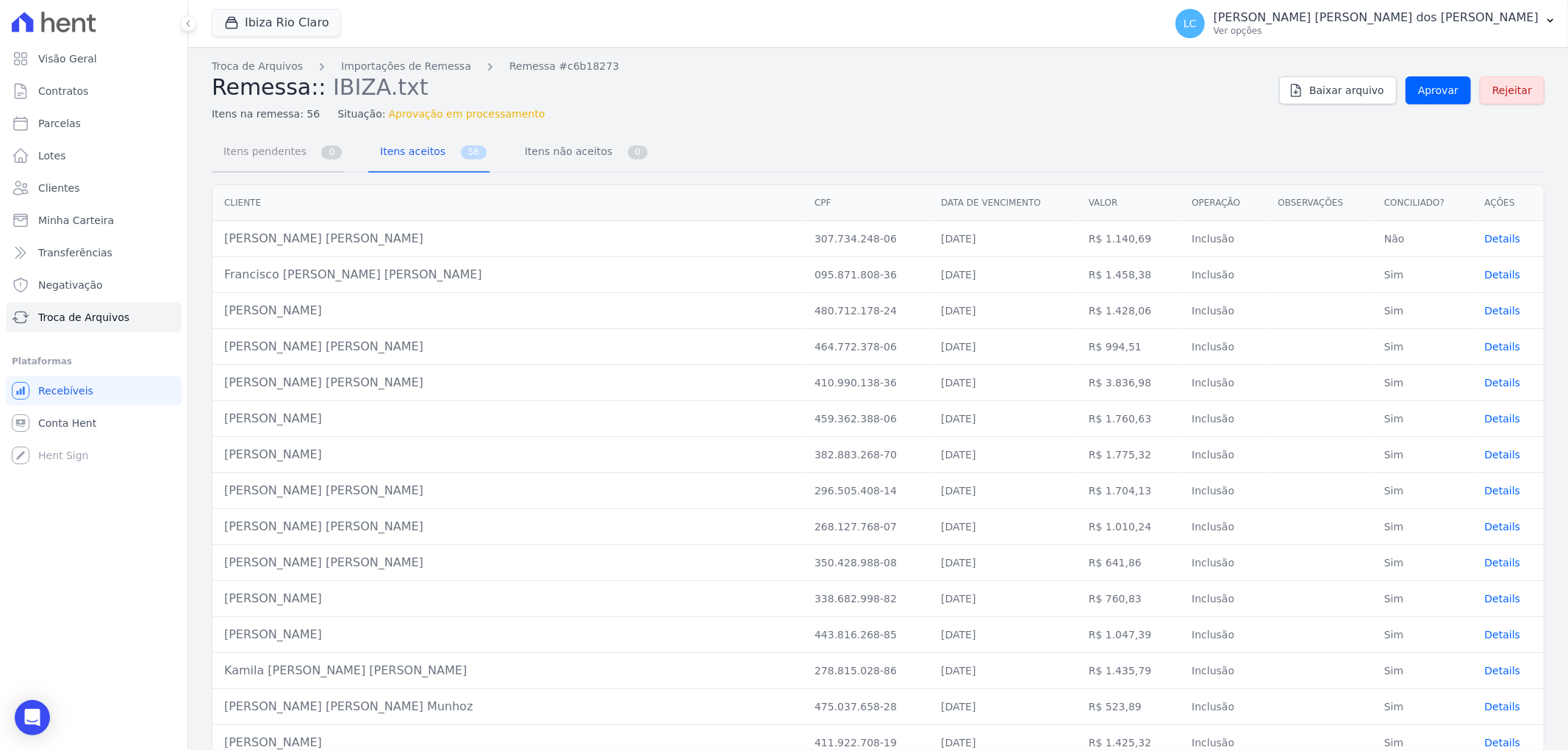
click at [288, 156] on span "Itens pendentes" at bounding box center [262, 152] width 95 height 29
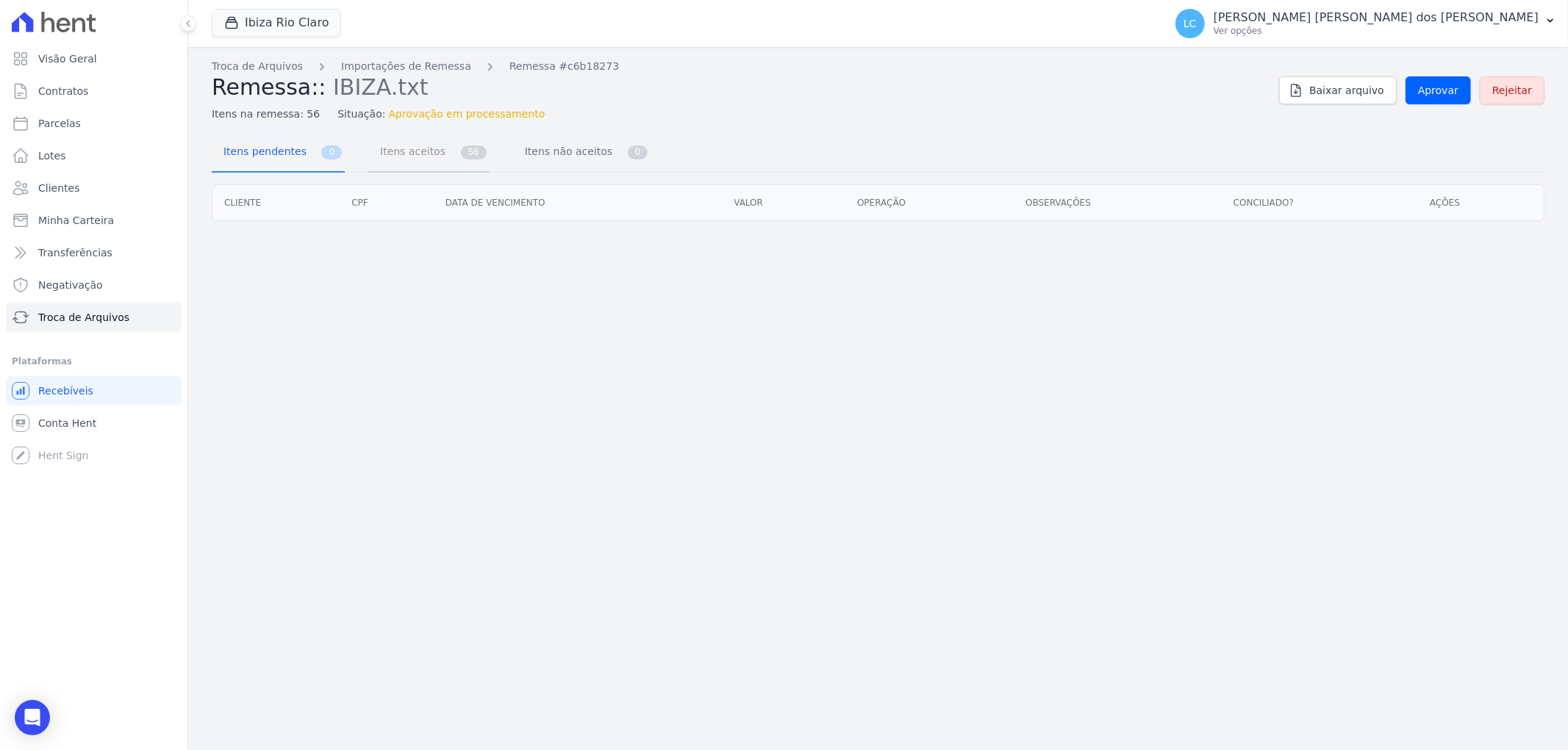
click at [404, 154] on span "Itens aceitos" at bounding box center [409, 152] width 77 height 29
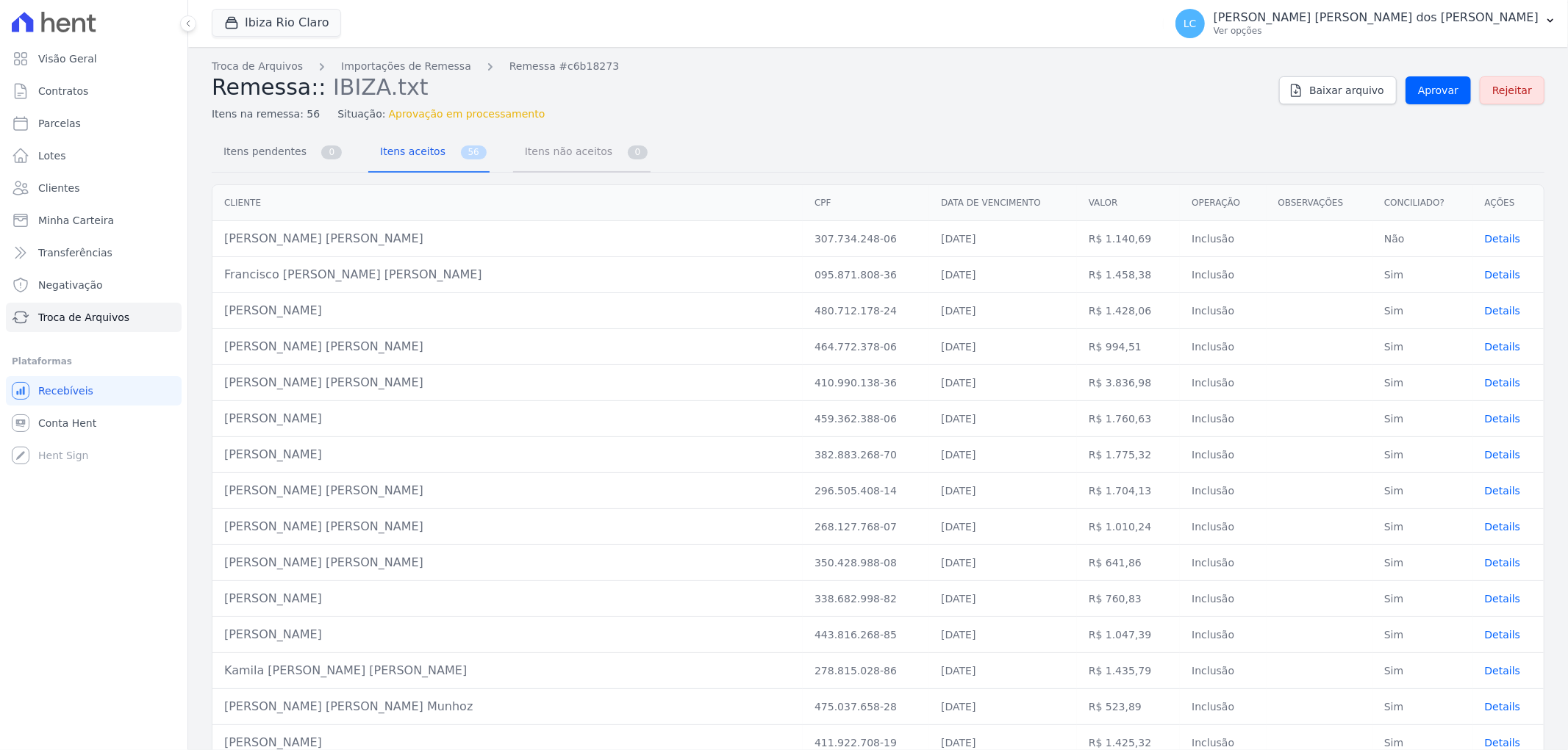
click at [520, 153] on span "Itens não aceitos" at bounding box center [566, 152] width 99 height 29
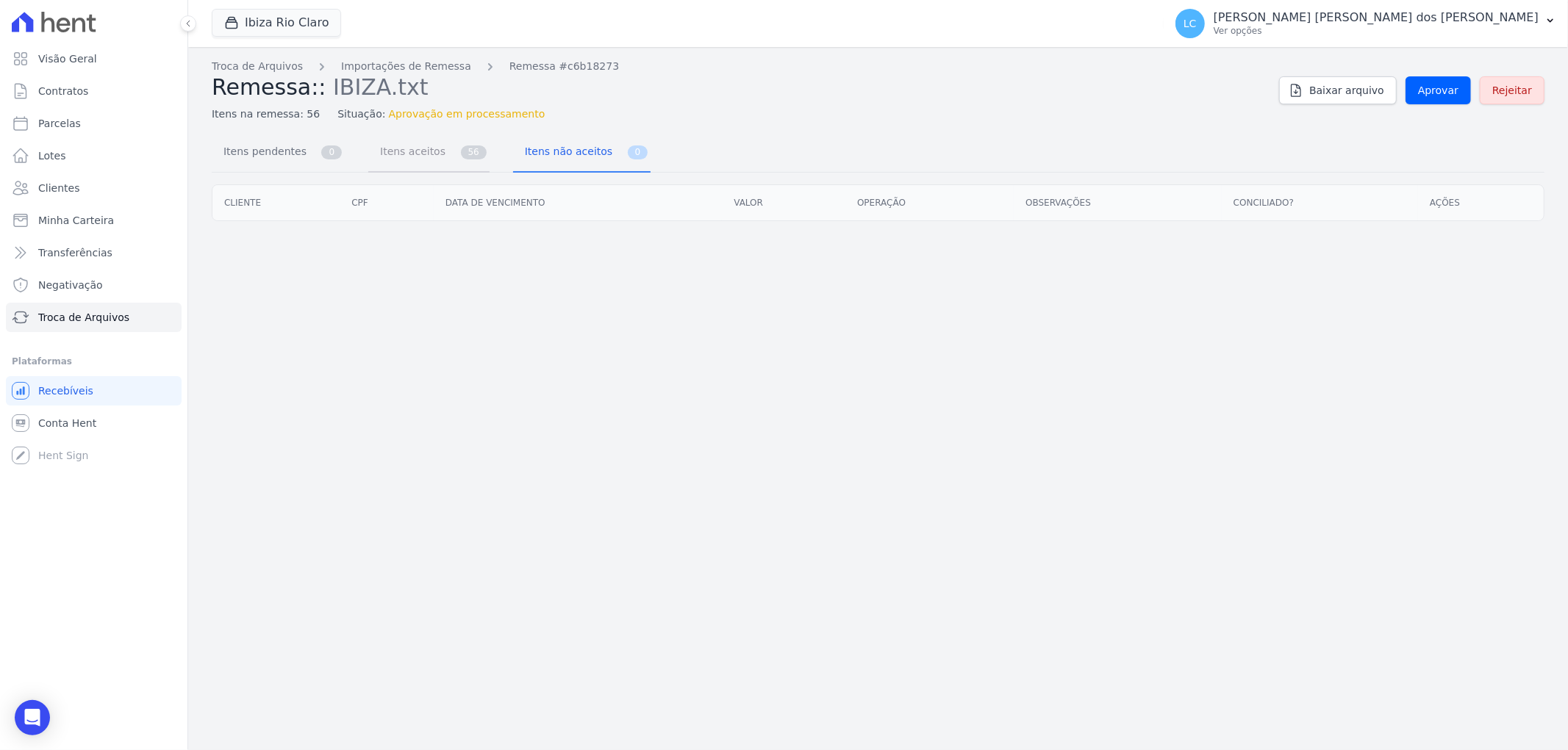
click at [406, 154] on span "Itens aceitos" at bounding box center [409, 152] width 77 height 29
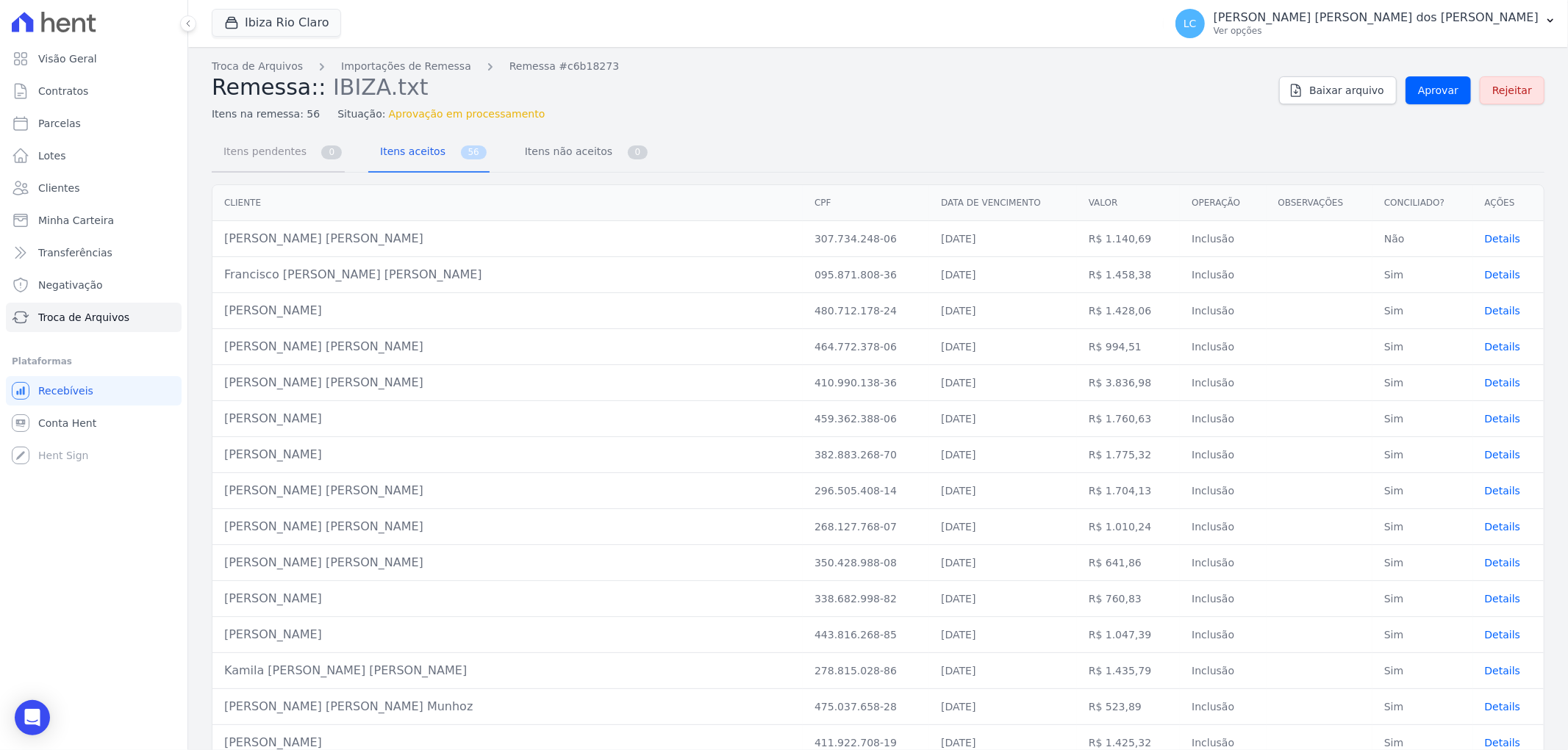
click at [266, 151] on span "Itens pendentes" at bounding box center [262, 152] width 95 height 29
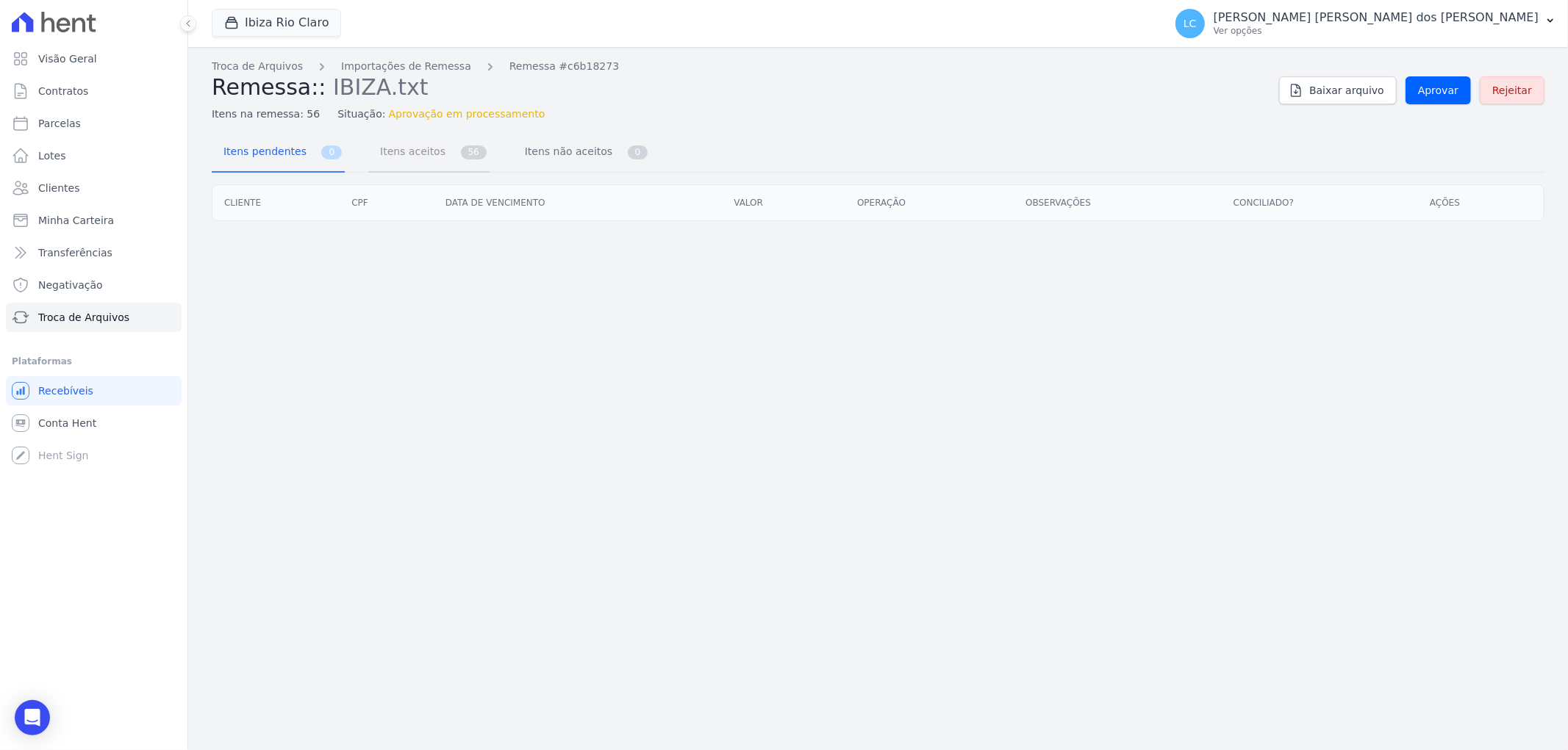
click at [401, 158] on span "Itens aceitos" at bounding box center [409, 152] width 77 height 29
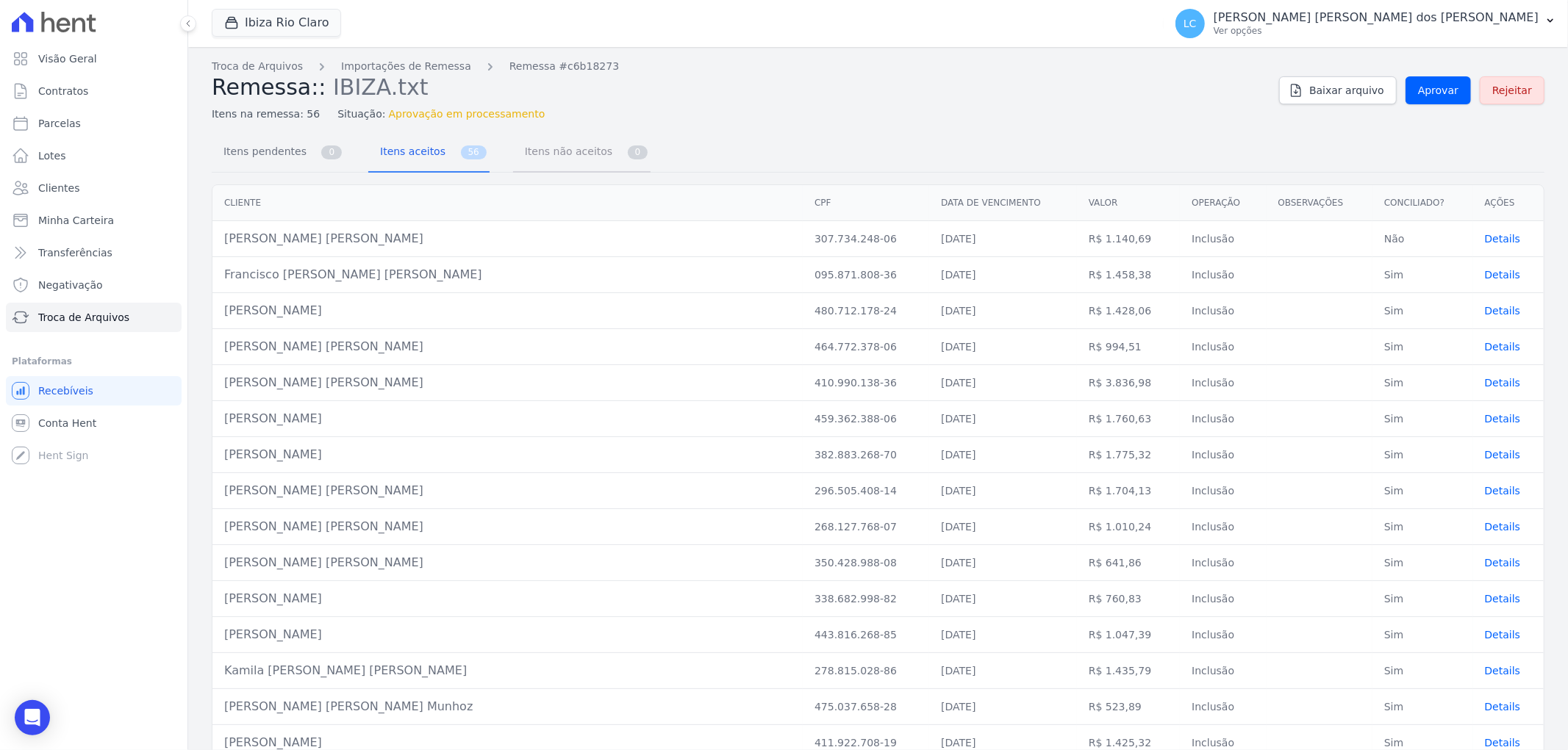
click at [516, 149] on span "Itens não aceitos" at bounding box center [566, 152] width 99 height 29
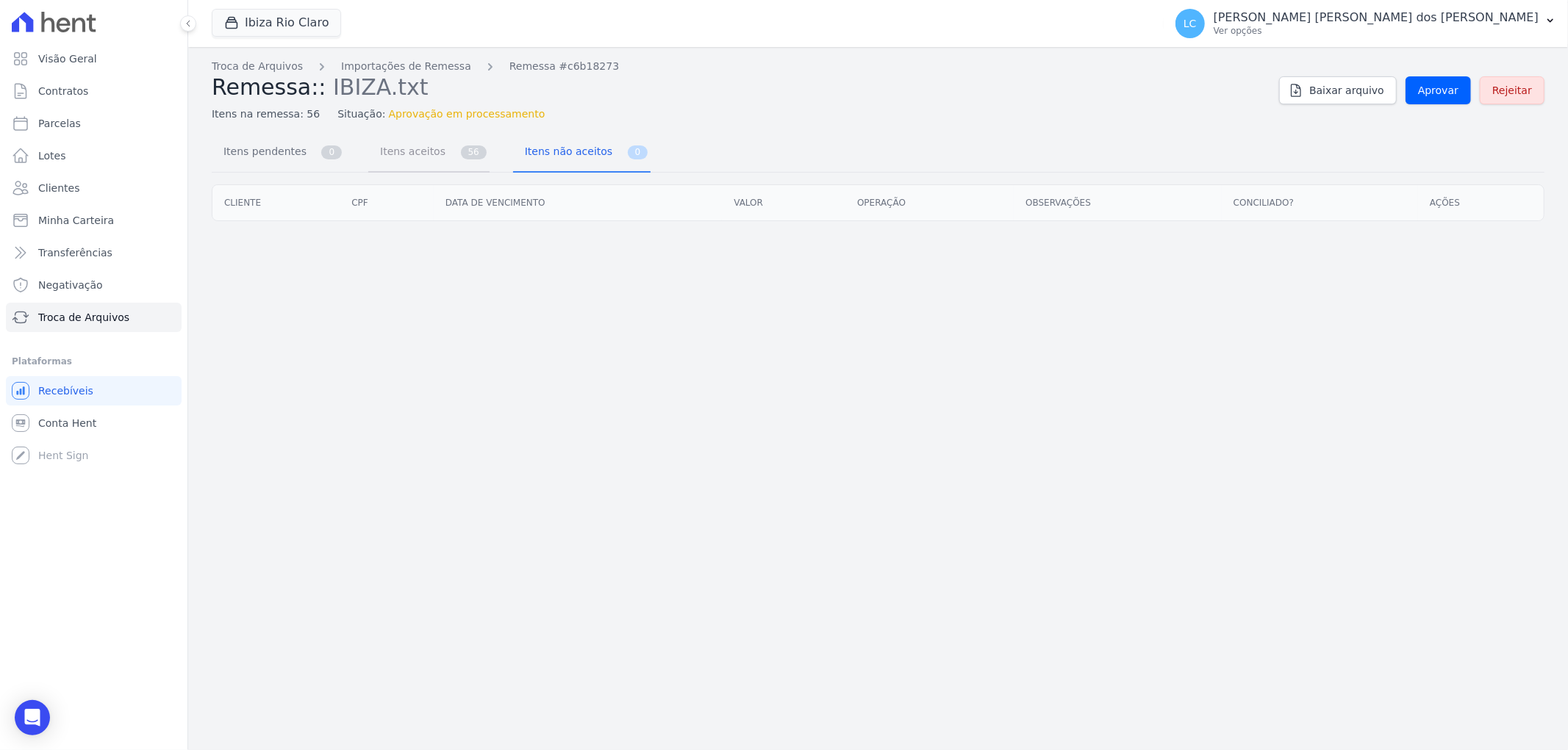
click at [390, 158] on span "Itens aceitos" at bounding box center [409, 152] width 77 height 29
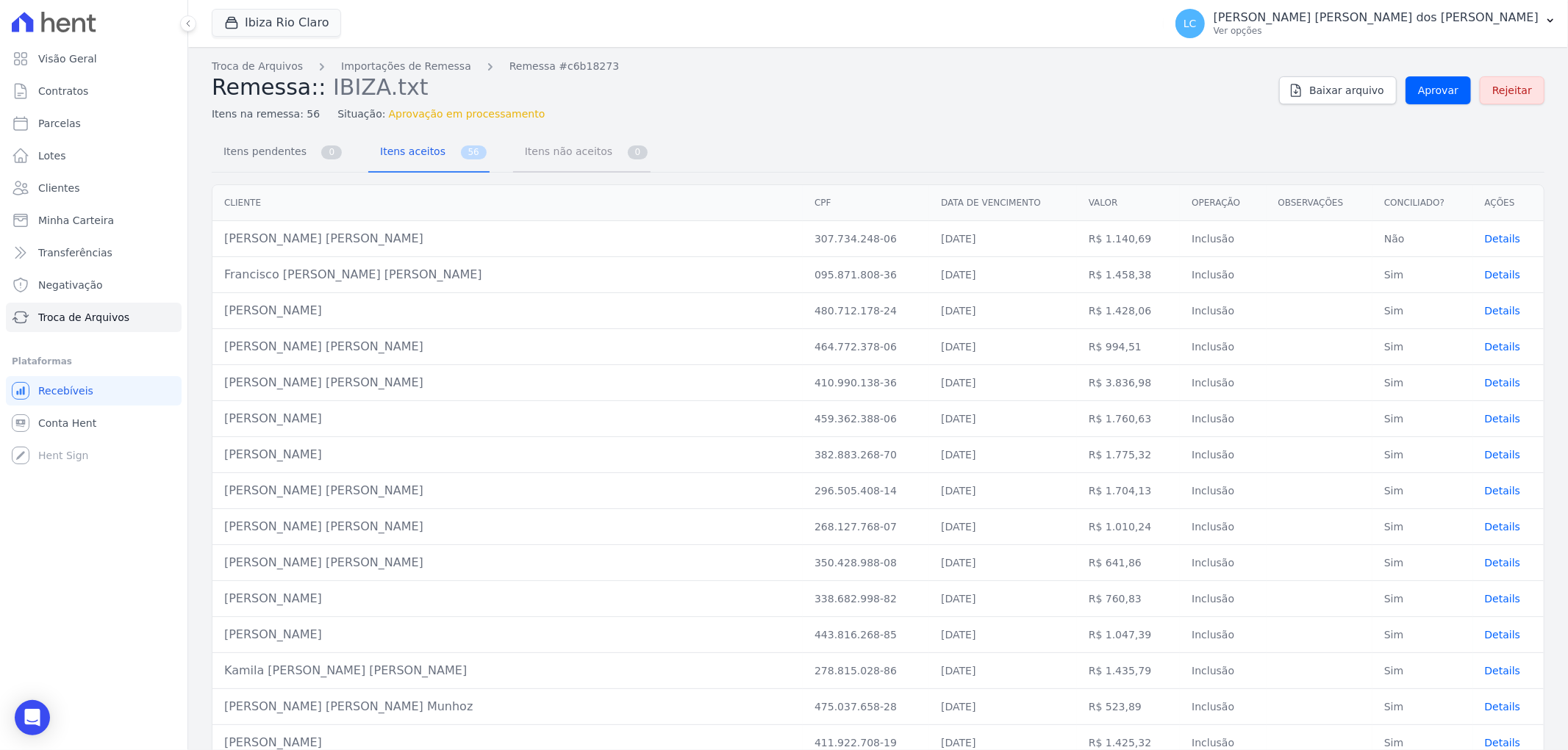
click at [516, 146] on span "Itens não aceitos" at bounding box center [566, 152] width 99 height 29
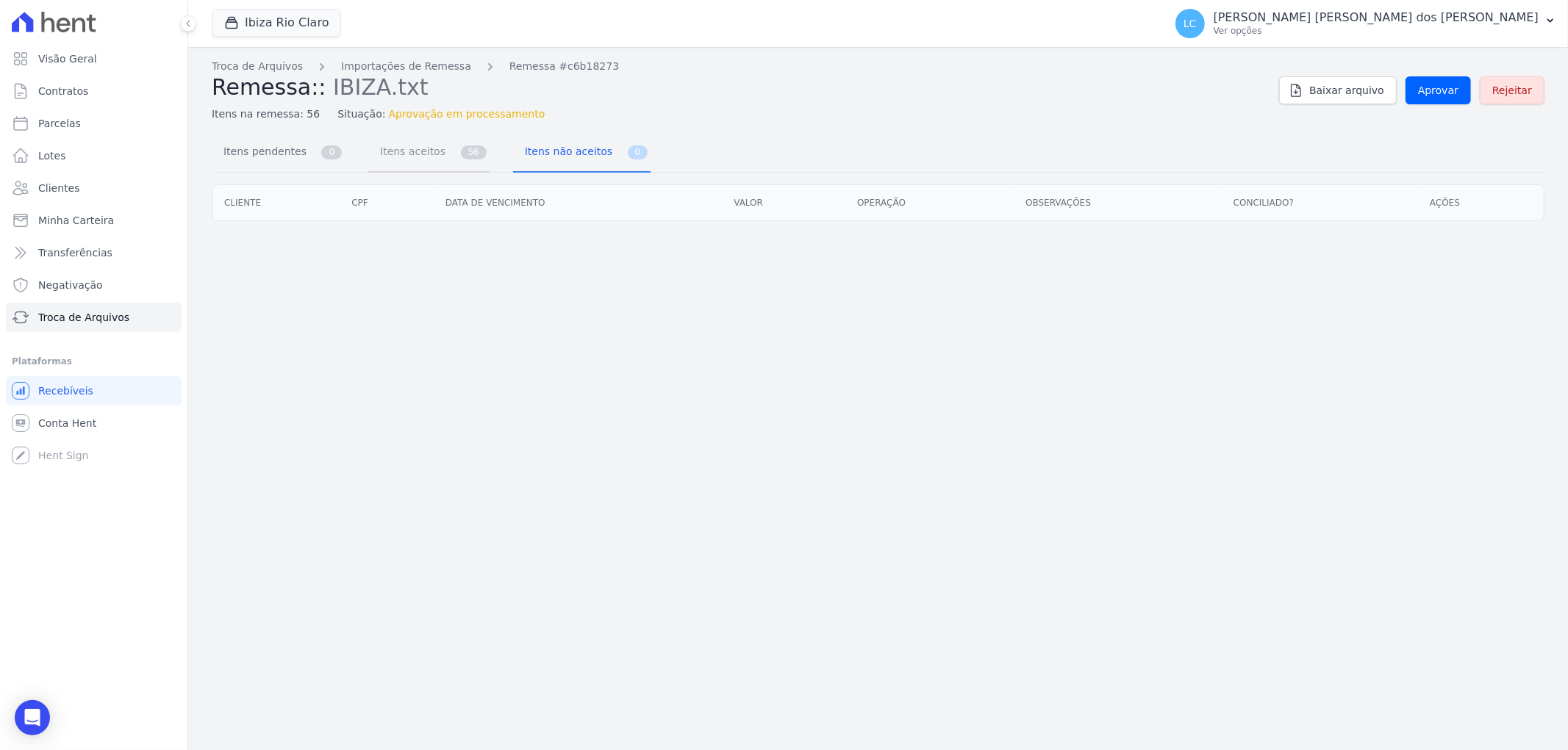
click at [410, 158] on span "Itens aceitos" at bounding box center [409, 152] width 77 height 29
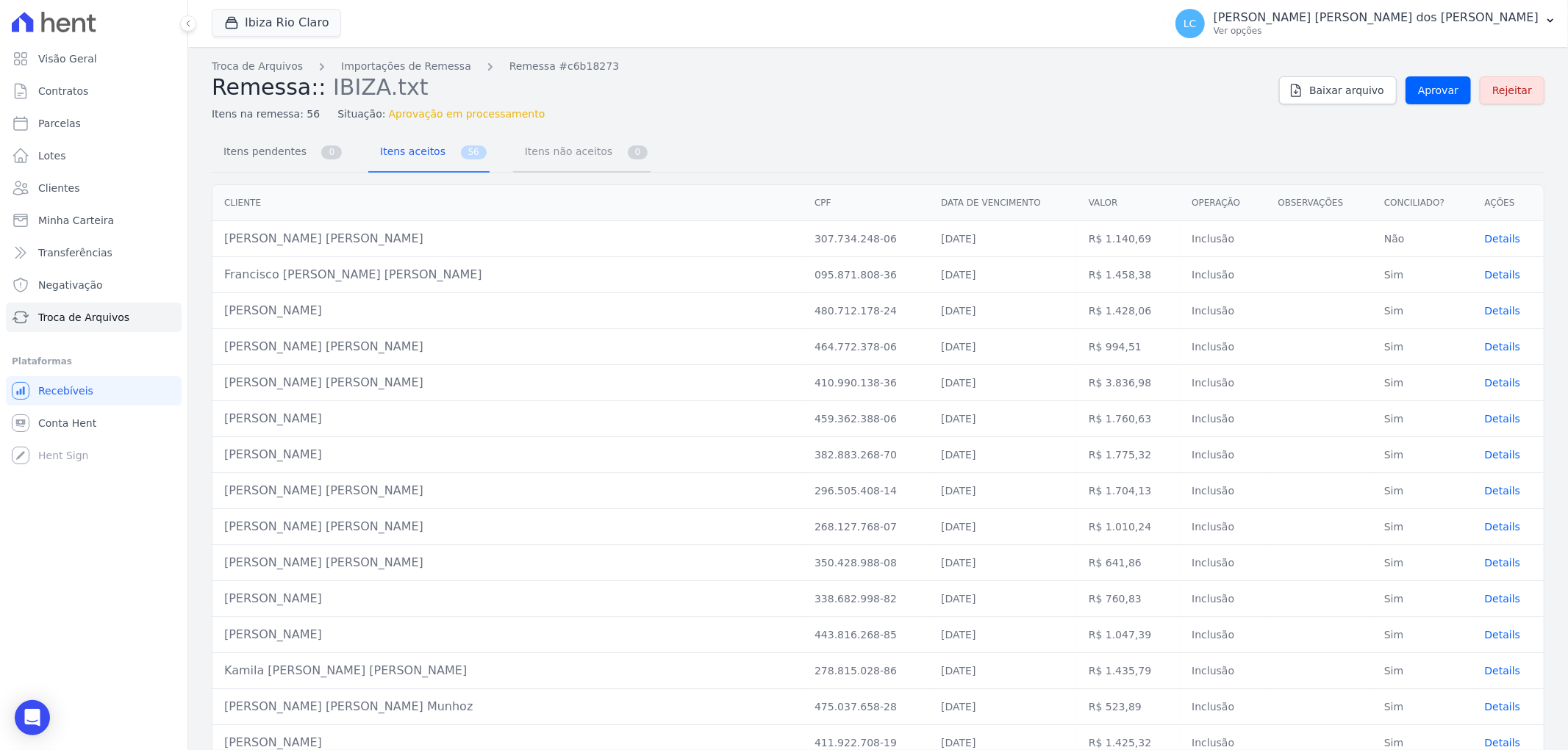
click at [516, 155] on span "Itens não aceitos" at bounding box center [566, 152] width 99 height 29
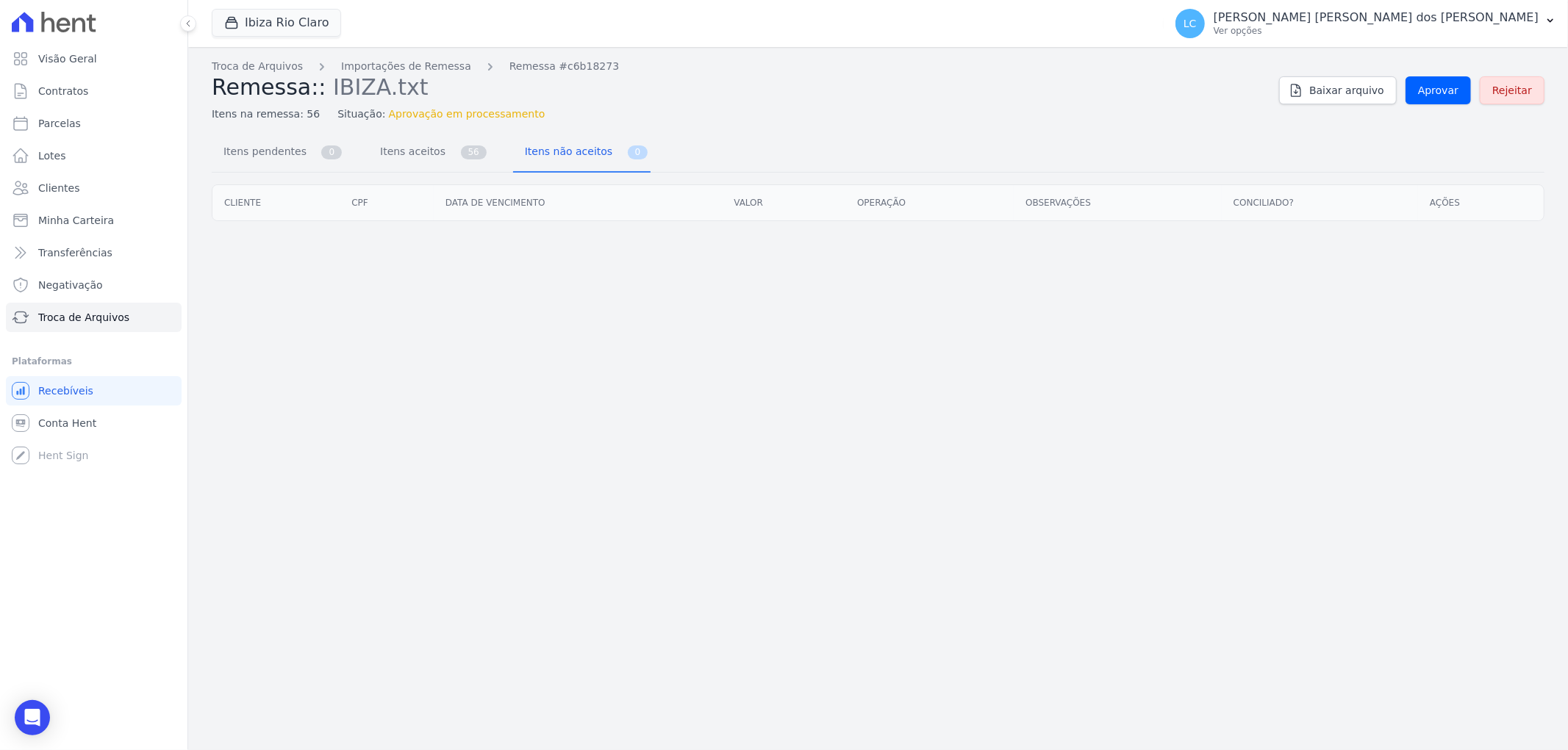
click at [397, 156] on span "Itens aceitos" at bounding box center [409, 152] width 77 height 29
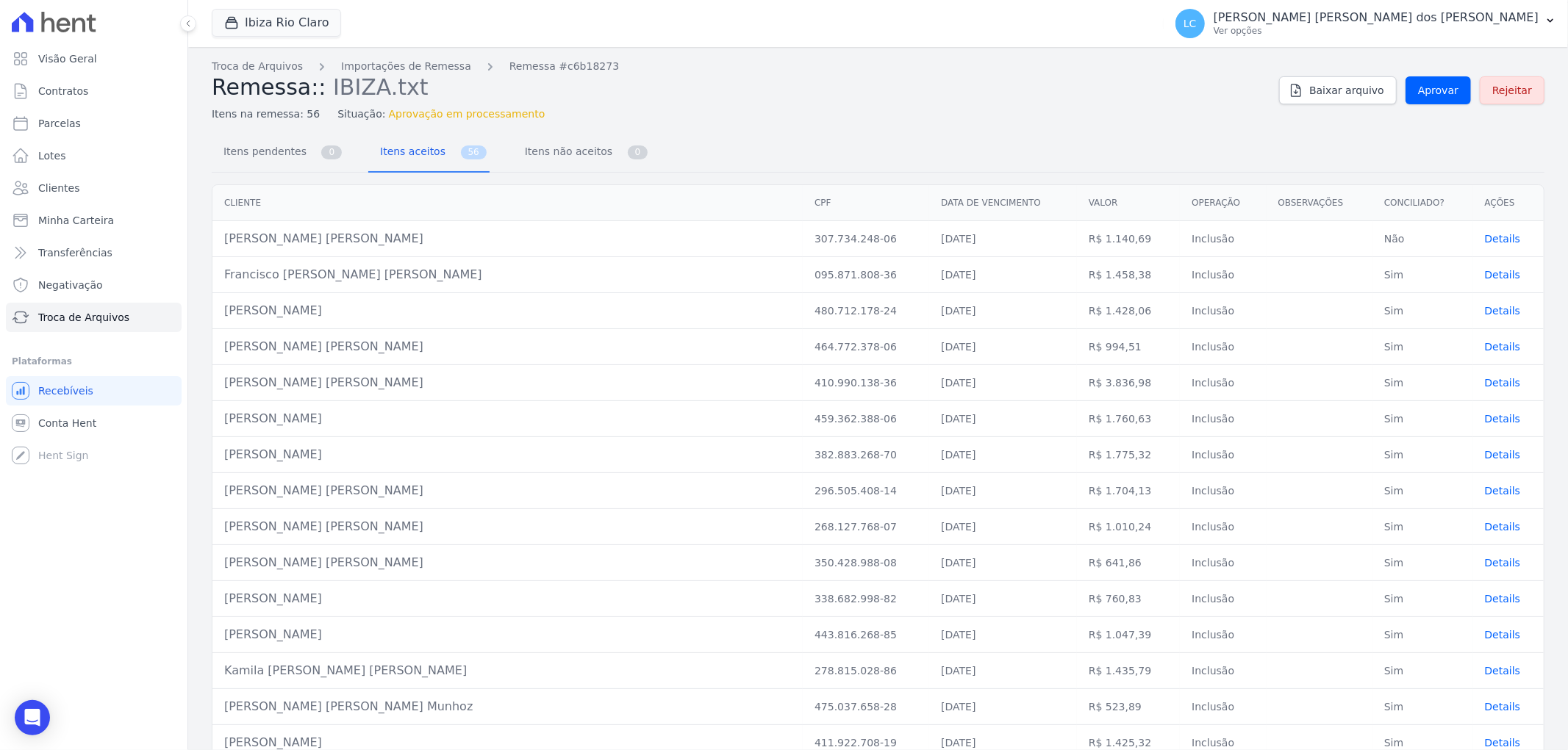
click at [264, 156] on span "Itens pendentes" at bounding box center [262, 152] width 95 height 29
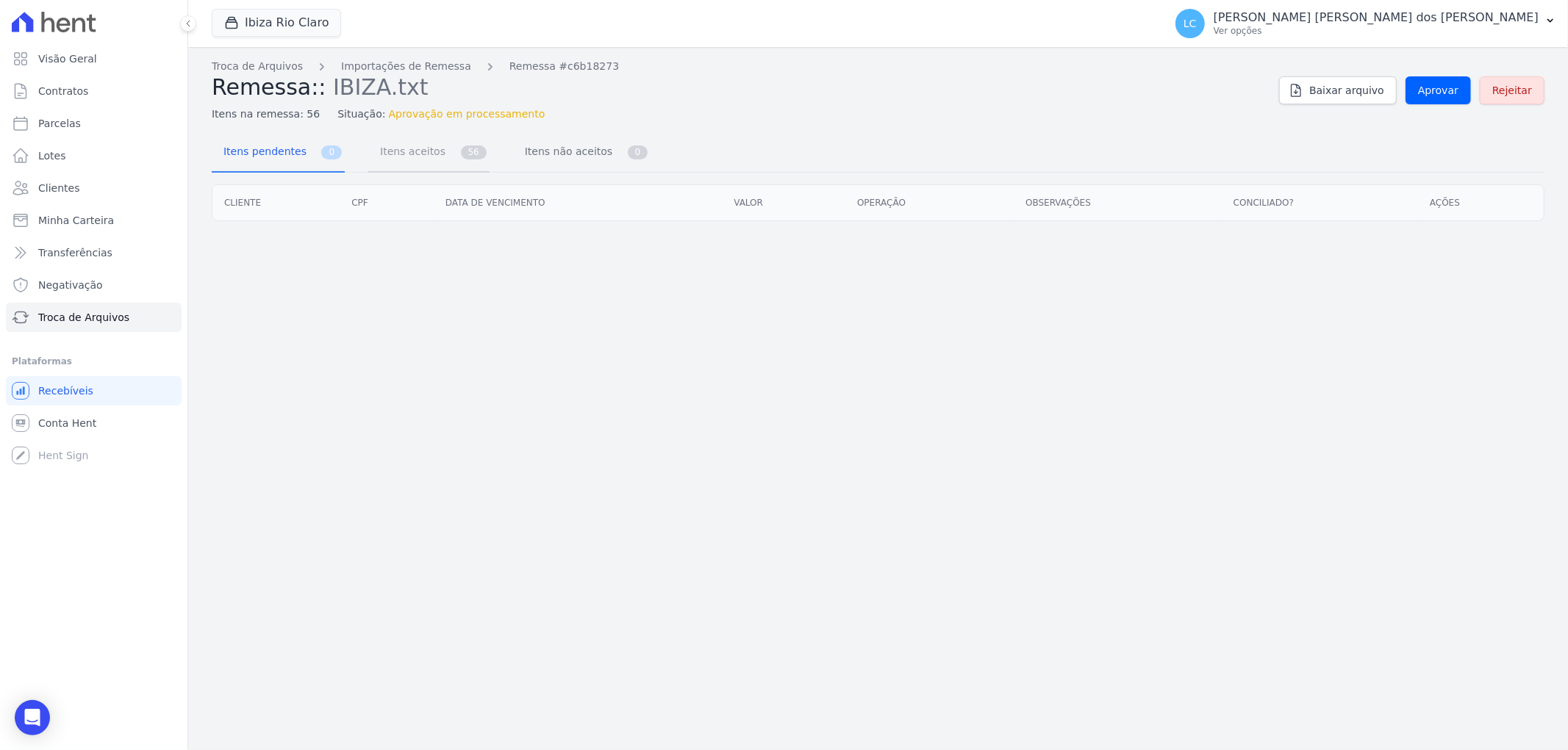
click at [402, 164] on span "Itens aceitos" at bounding box center [409, 152] width 77 height 29
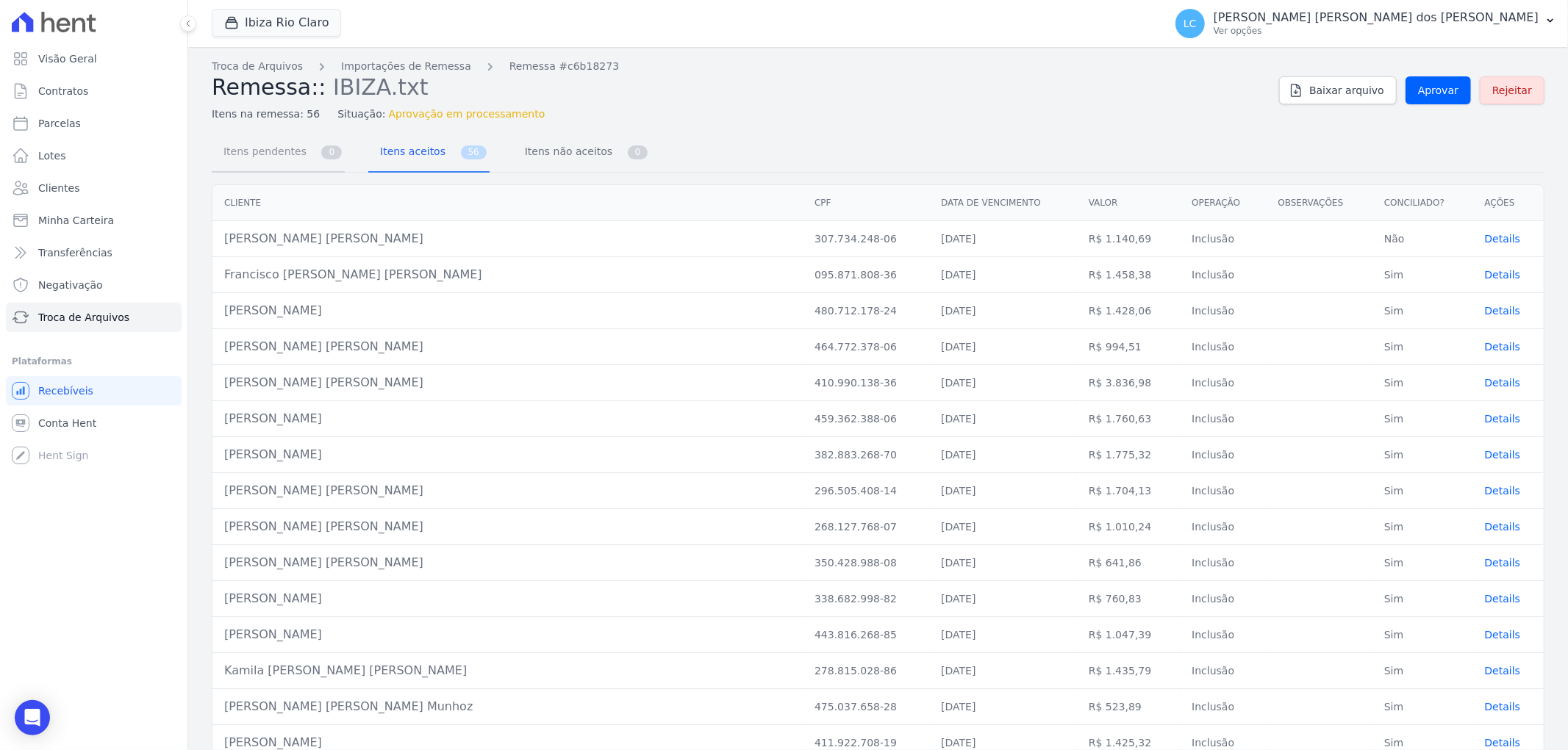
click at [249, 153] on span "Itens pendentes" at bounding box center [262, 152] width 95 height 29
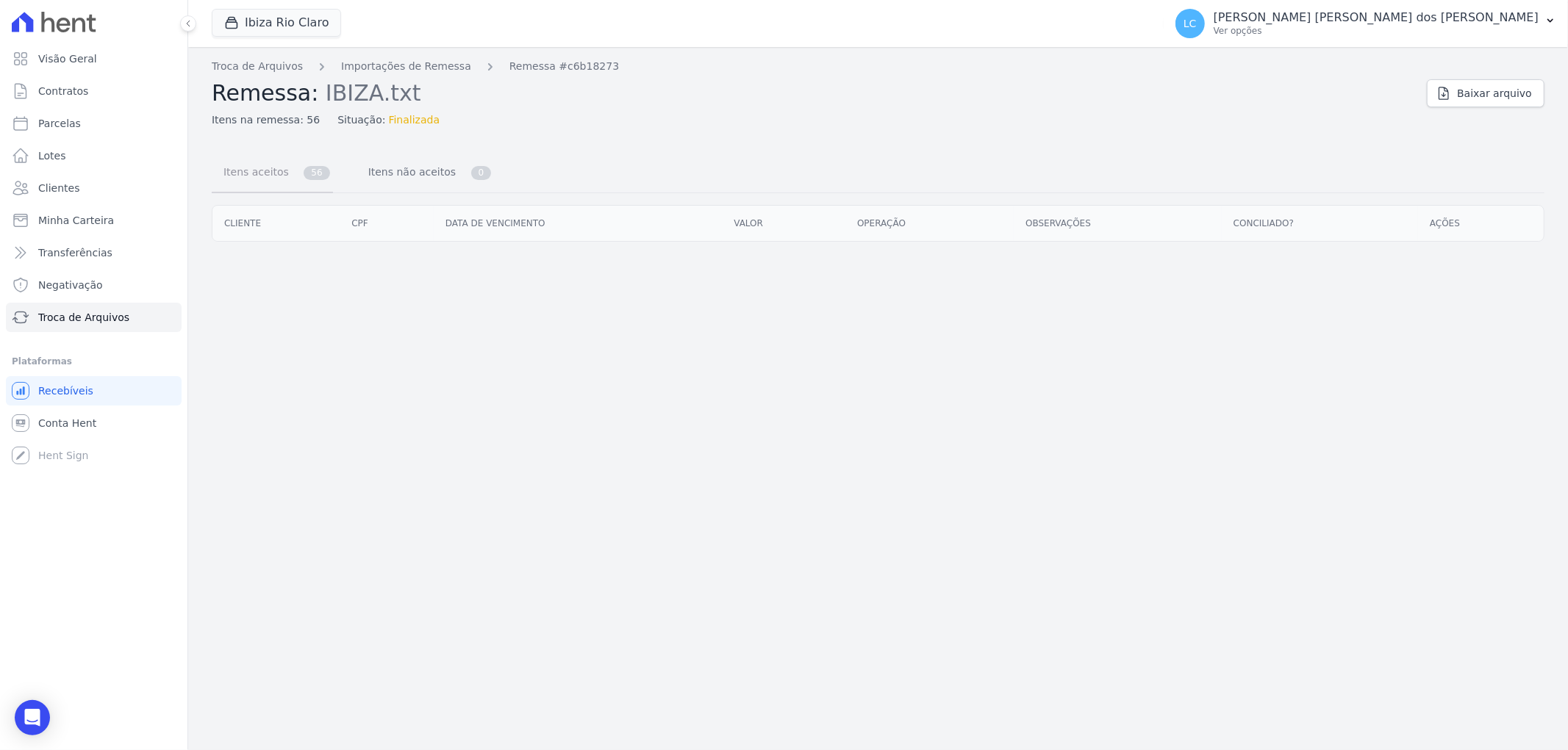
click at [288, 173] on link "Itens aceitos 56" at bounding box center [272, 174] width 122 height 39
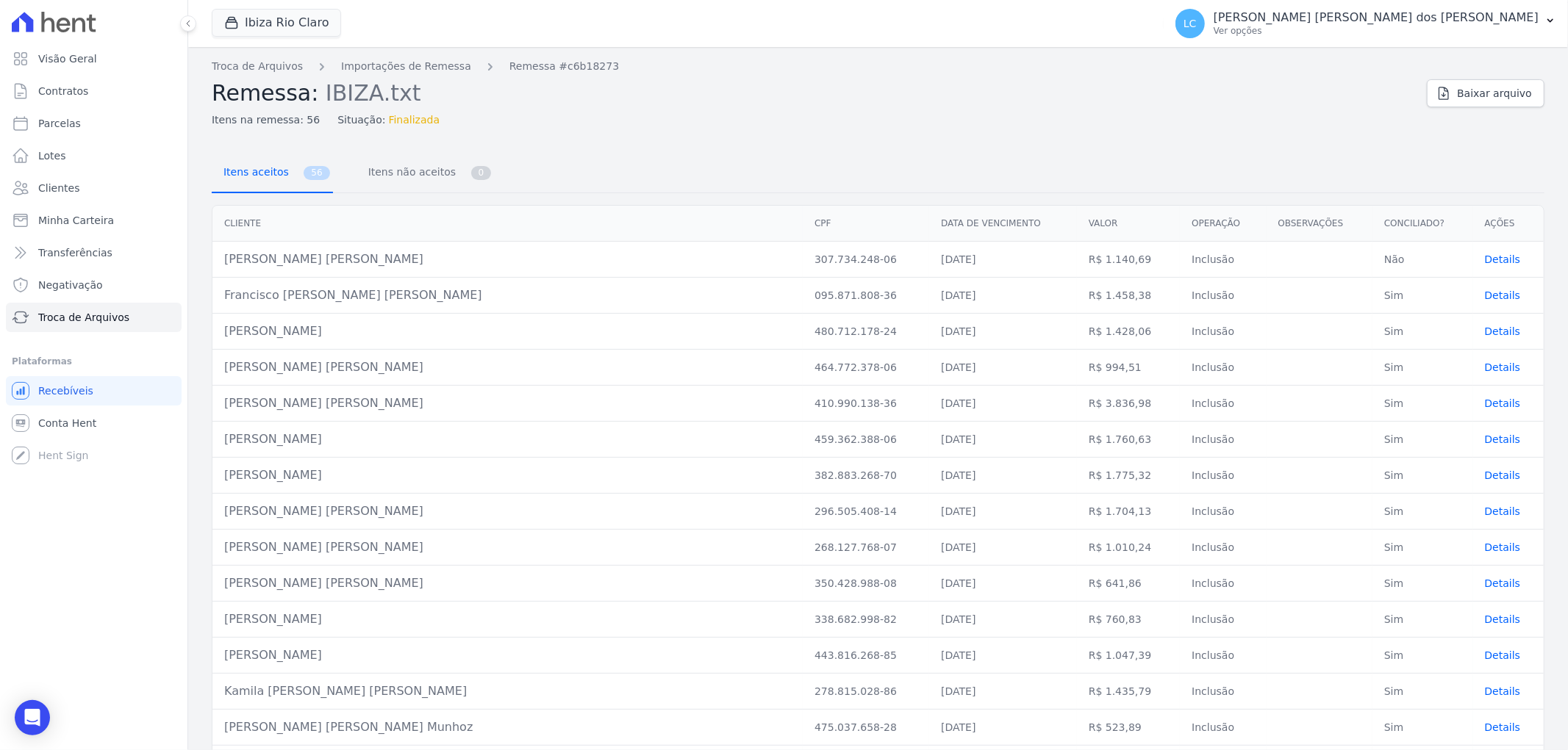
click at [285, 179] on link "Itens aceitos 56" at bounding box center [272, 174] width 122 height 39
click at [1484, 255] on span "Details" at bounding box center [1502, 259] width 36 height 12
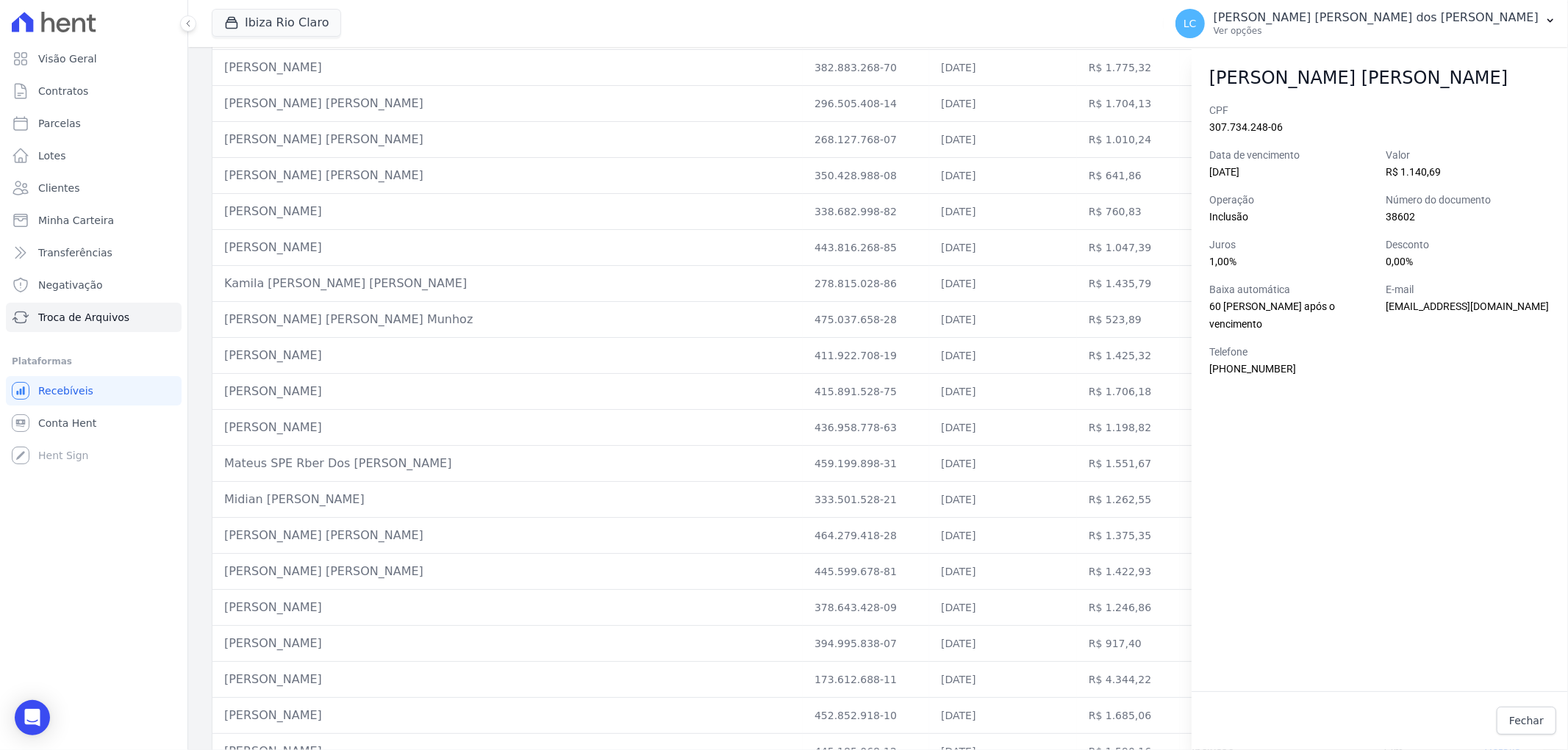
scroll to position [816, 0]
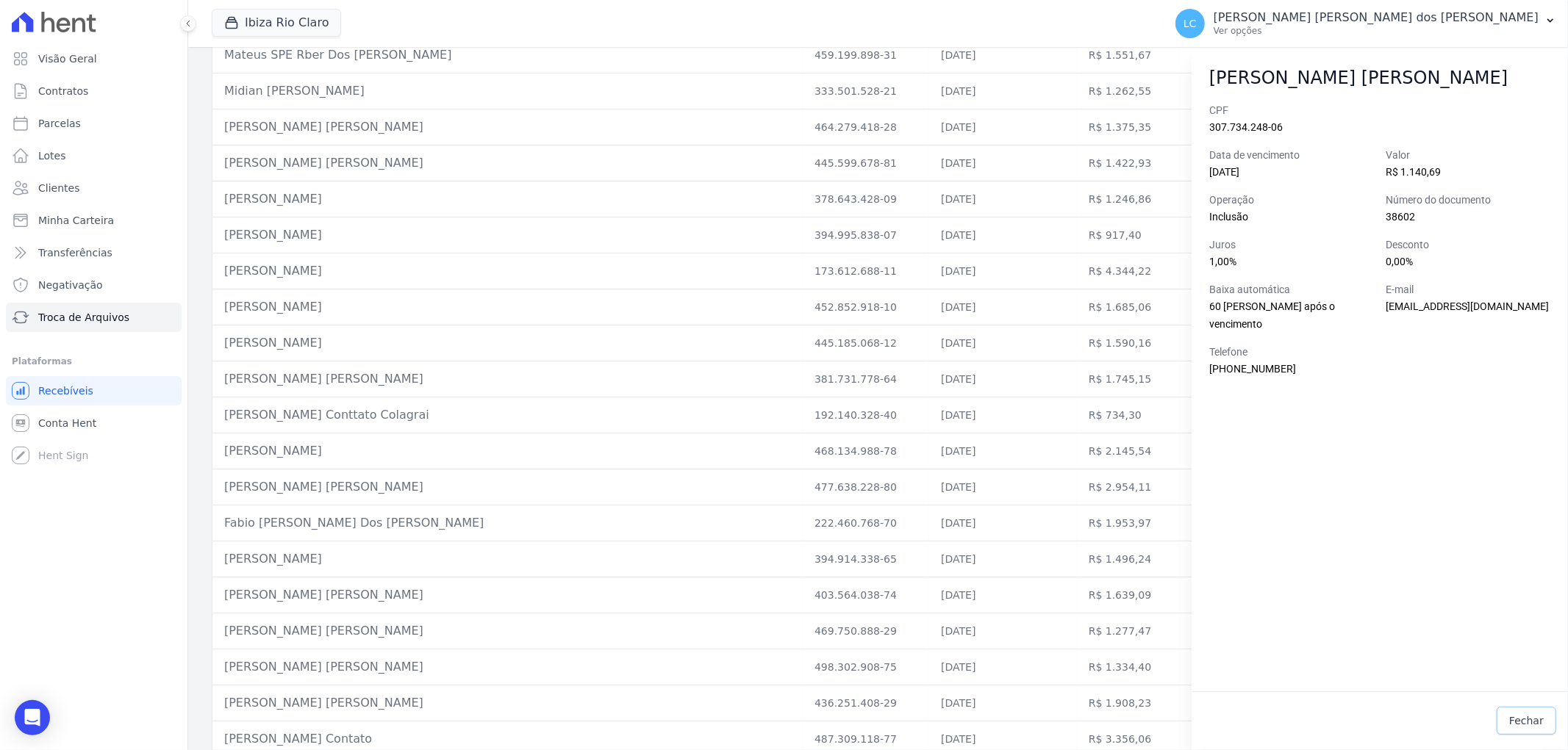
click at [1529, 720] on span "Fechar" at bounding box center [1526, 720] width 35 height 15
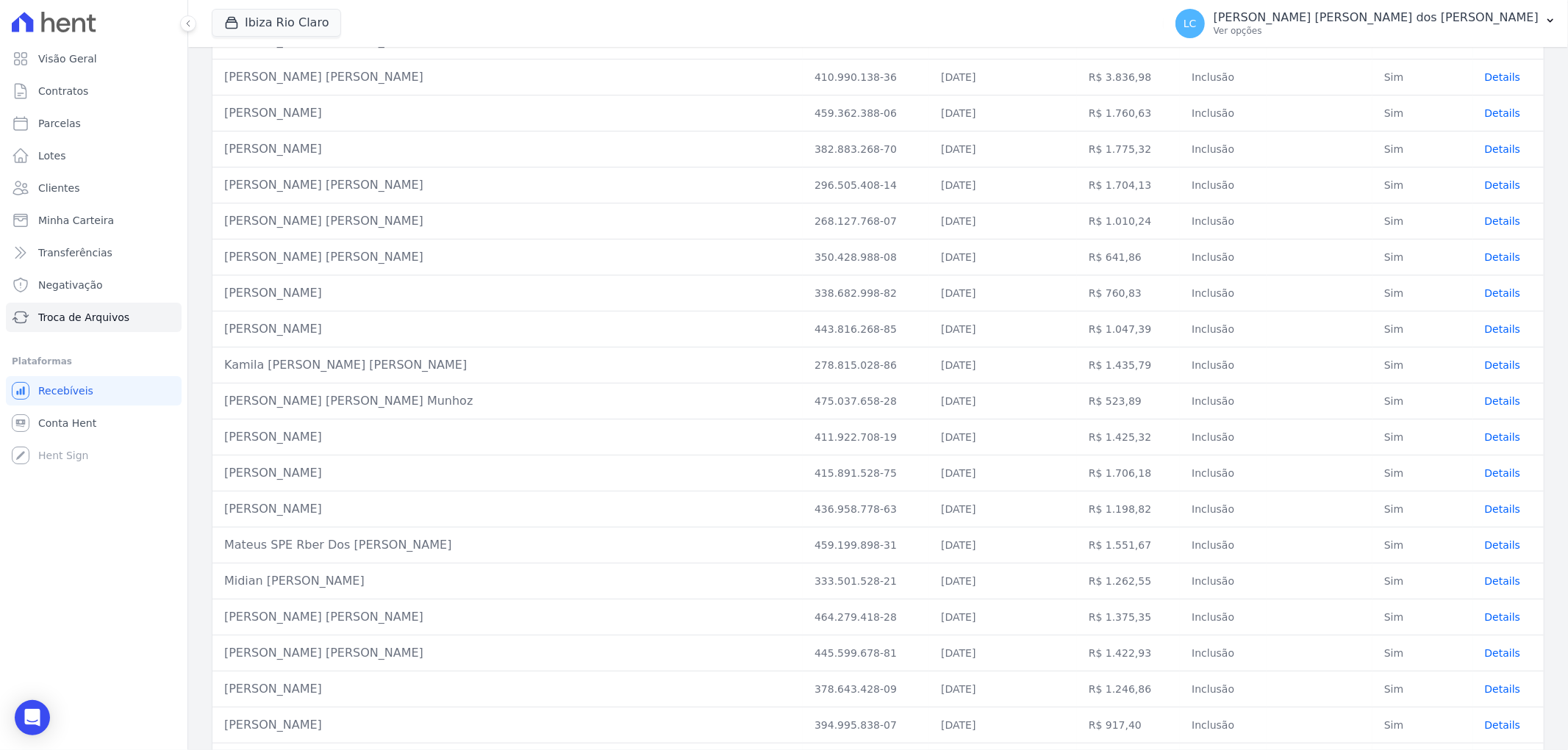
scroll to position [0, 0]
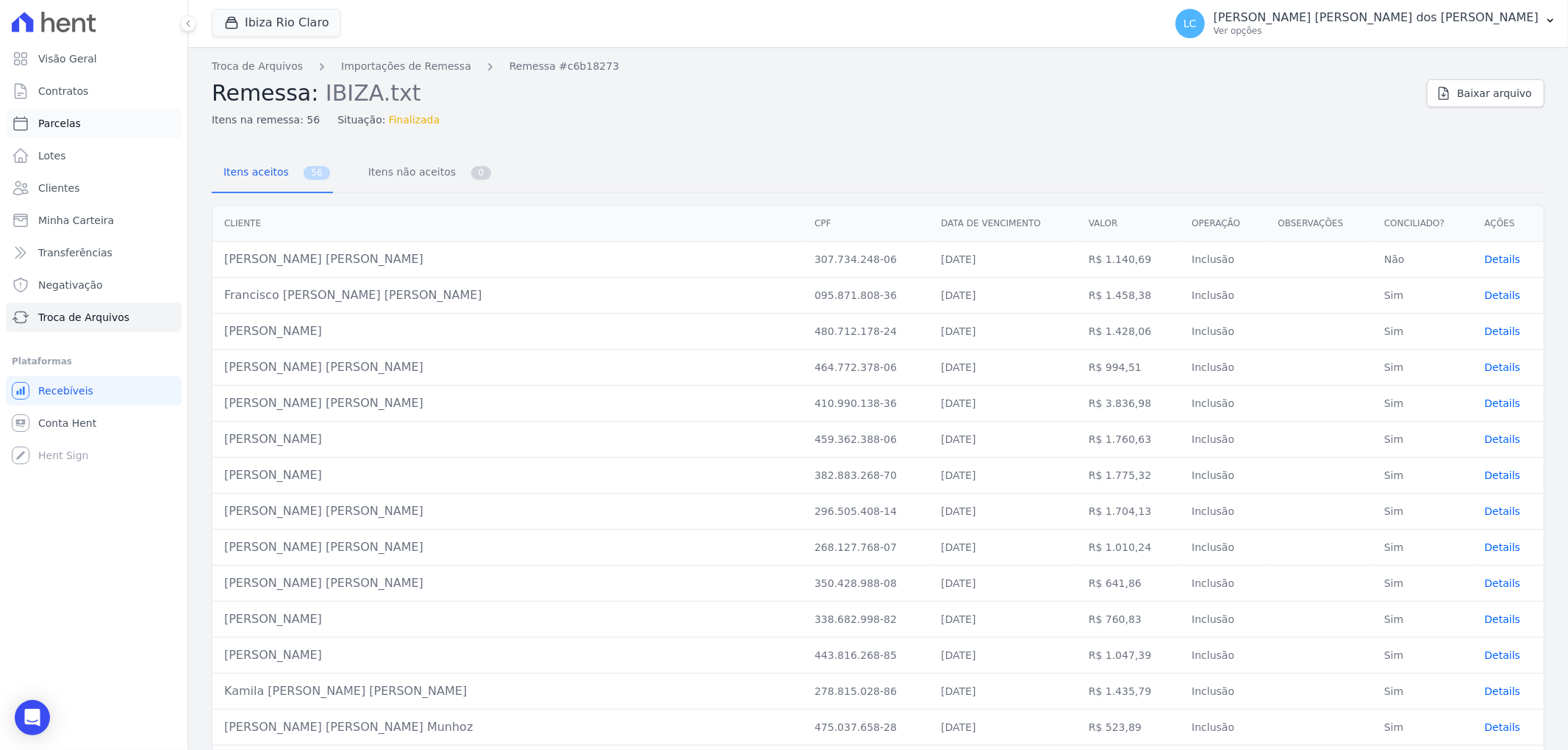
click at [91, 119] on link "Parcelas" at bounding box center [93, 123] width 176 height 29
select select
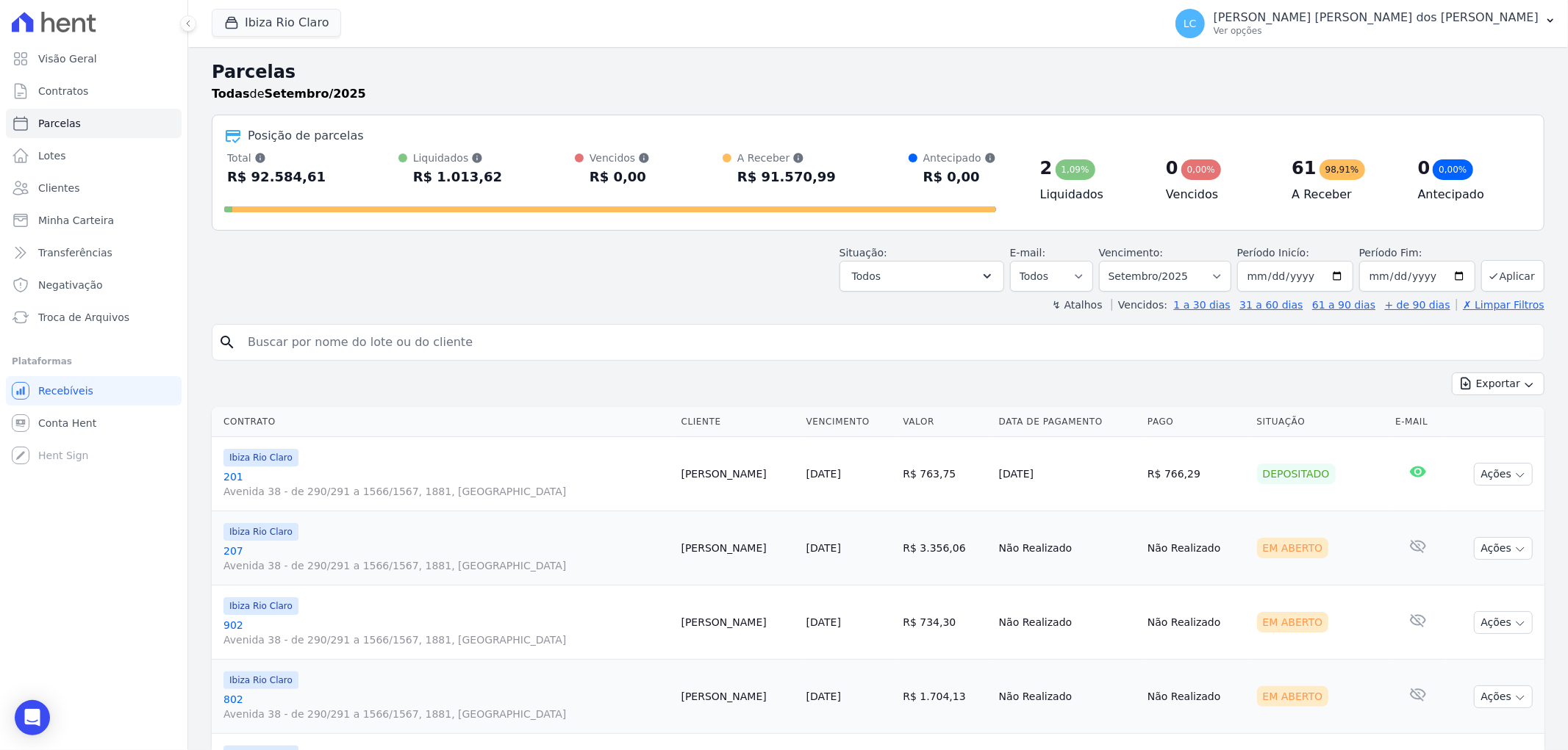
click at [890, 359] on div "search" at bounding box center [878, 342] width 1333 height 37
click at [702, 354] on input "search" at bounding box center [889, 342] width 1299 height 29
type input "[PERSON_NAME]"
select select
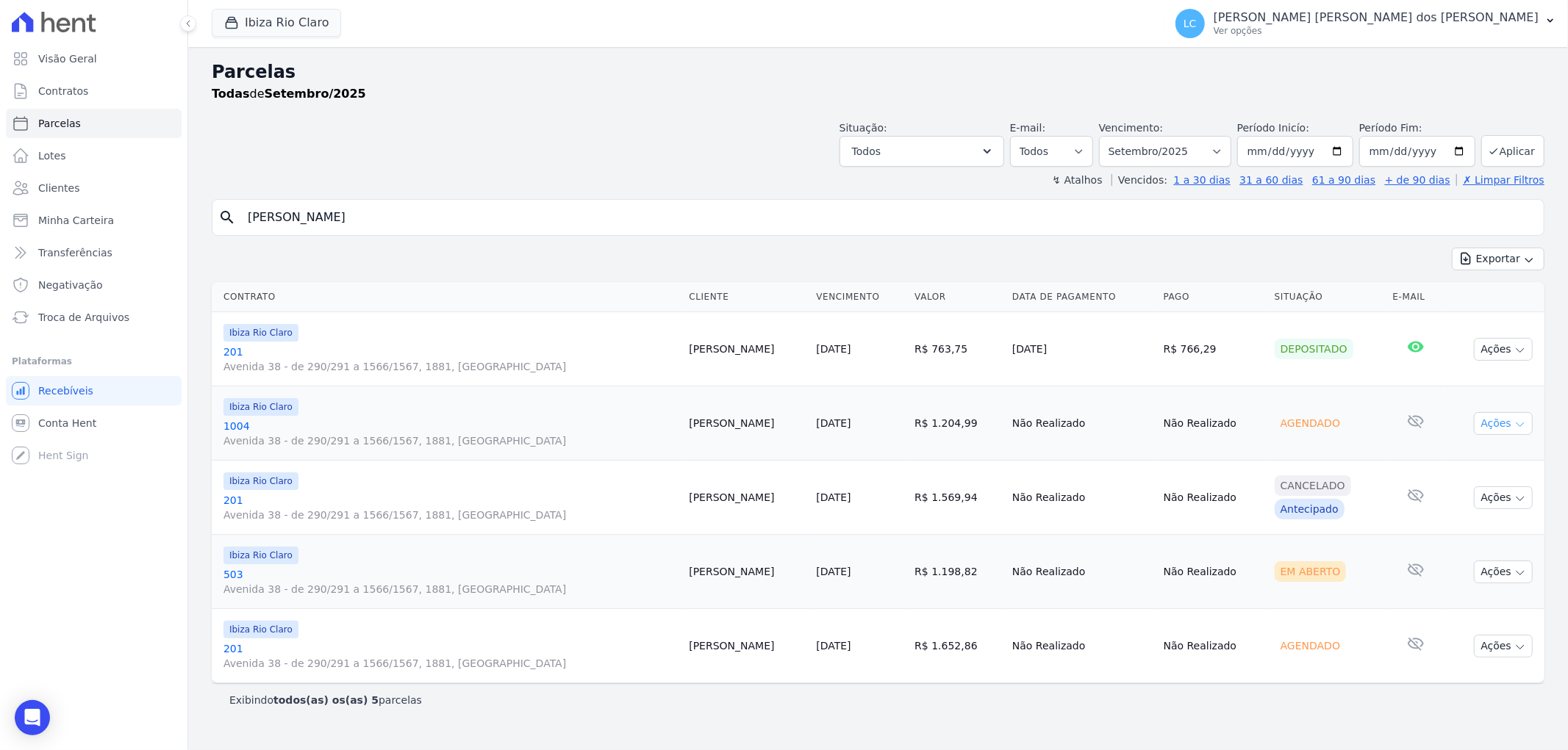
click at [1515, 429] on icon "button" at bounding box center [1520, 425] width 12 height 12
click at [1508, 648] on button "Ações" at bounding box center [1503, 645] width 58 height 22
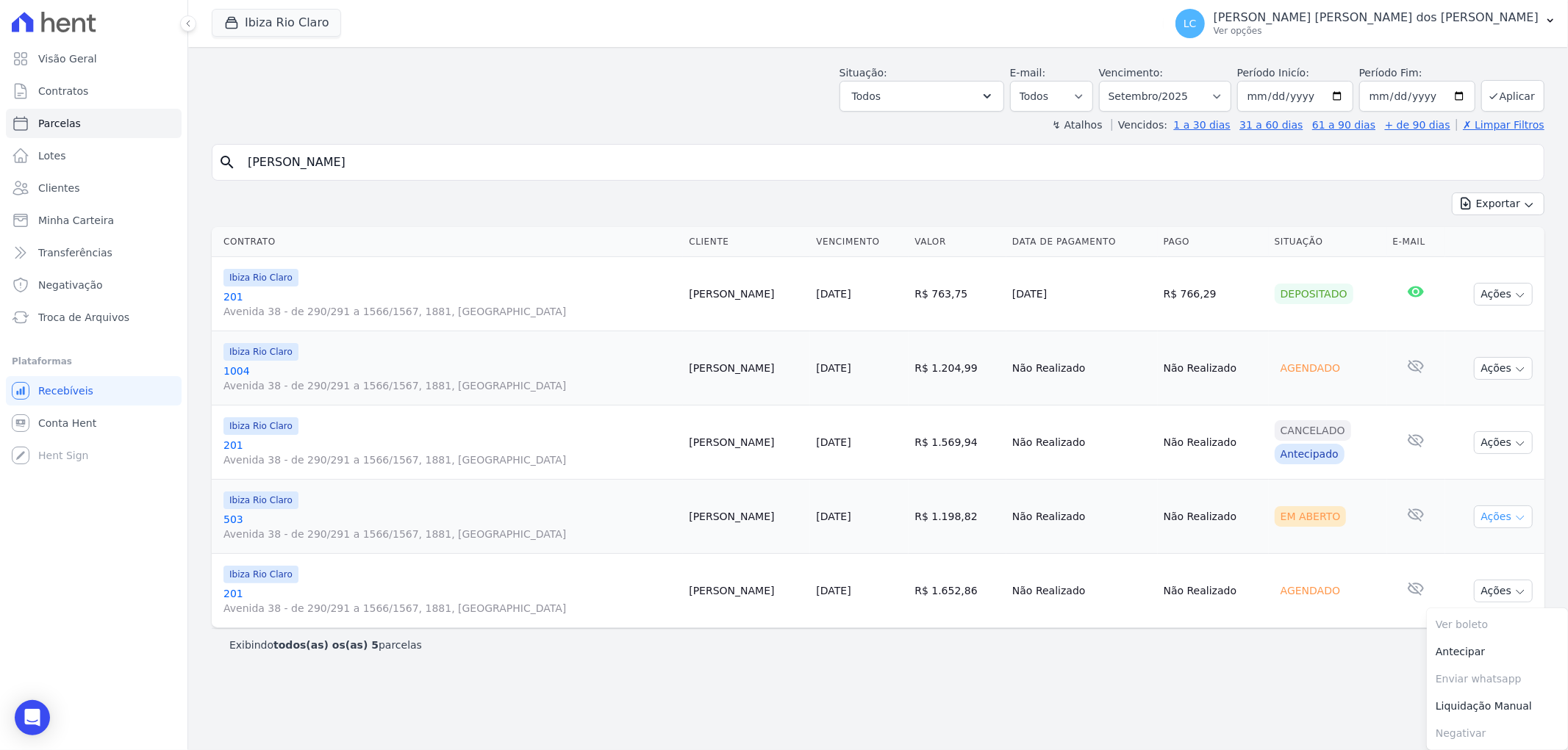
click at [1488, 514] on button "Ações" at bounding box center [1503, 516] width 58 height 22
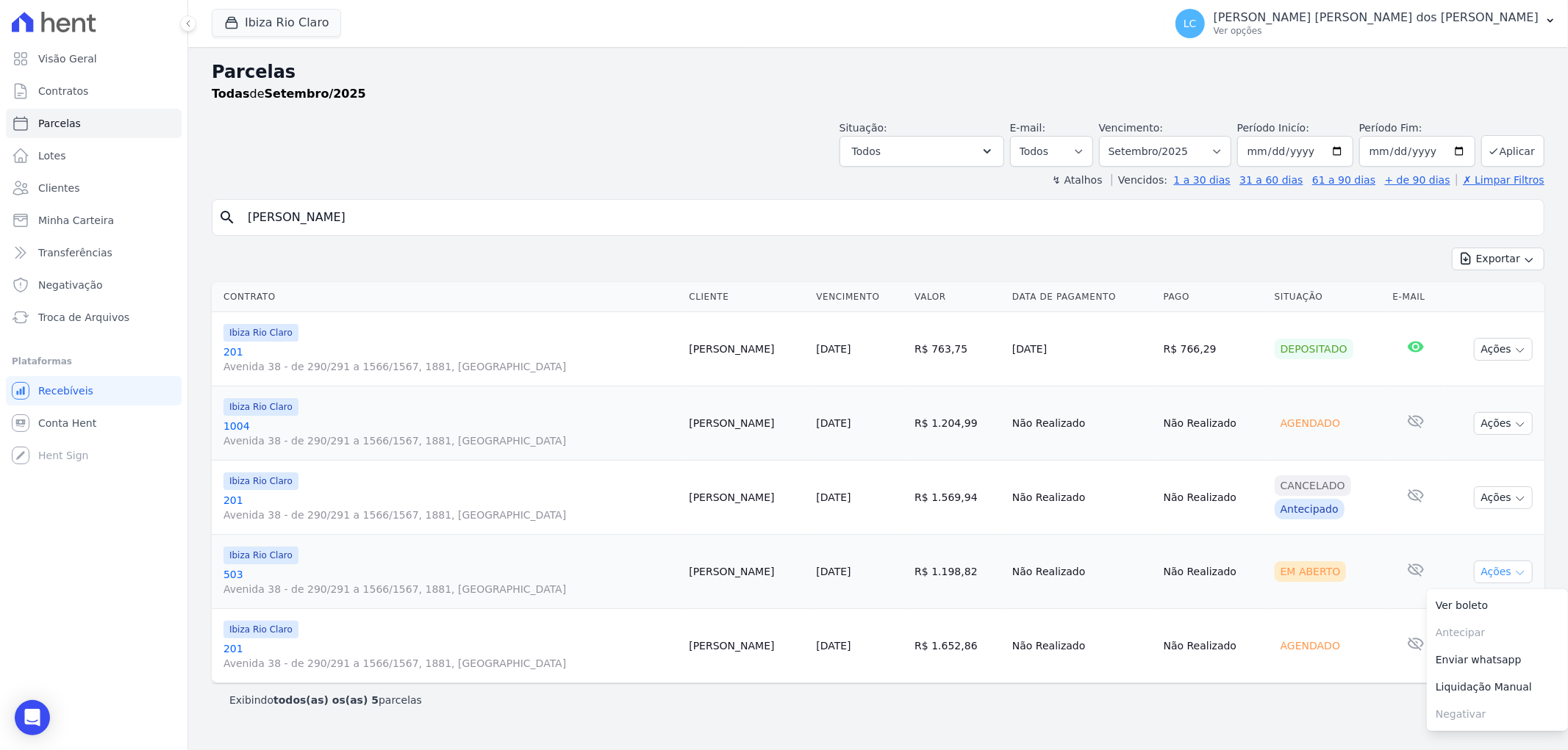
scroll to position [0, 0]
click at [1471, 600] on link "Ver boleto" at bounding box center [1497, 605] width 141 height 27
click at [734, 714] on div "Exibindo todos(as) os(as) 5 parcelas" at bounding box center [878, 699] width 1333 height 33
click at [326, 222] on input "[PERSON_NAME]" at bounding box center [889, 218] width 1299 height 29
type input "l"
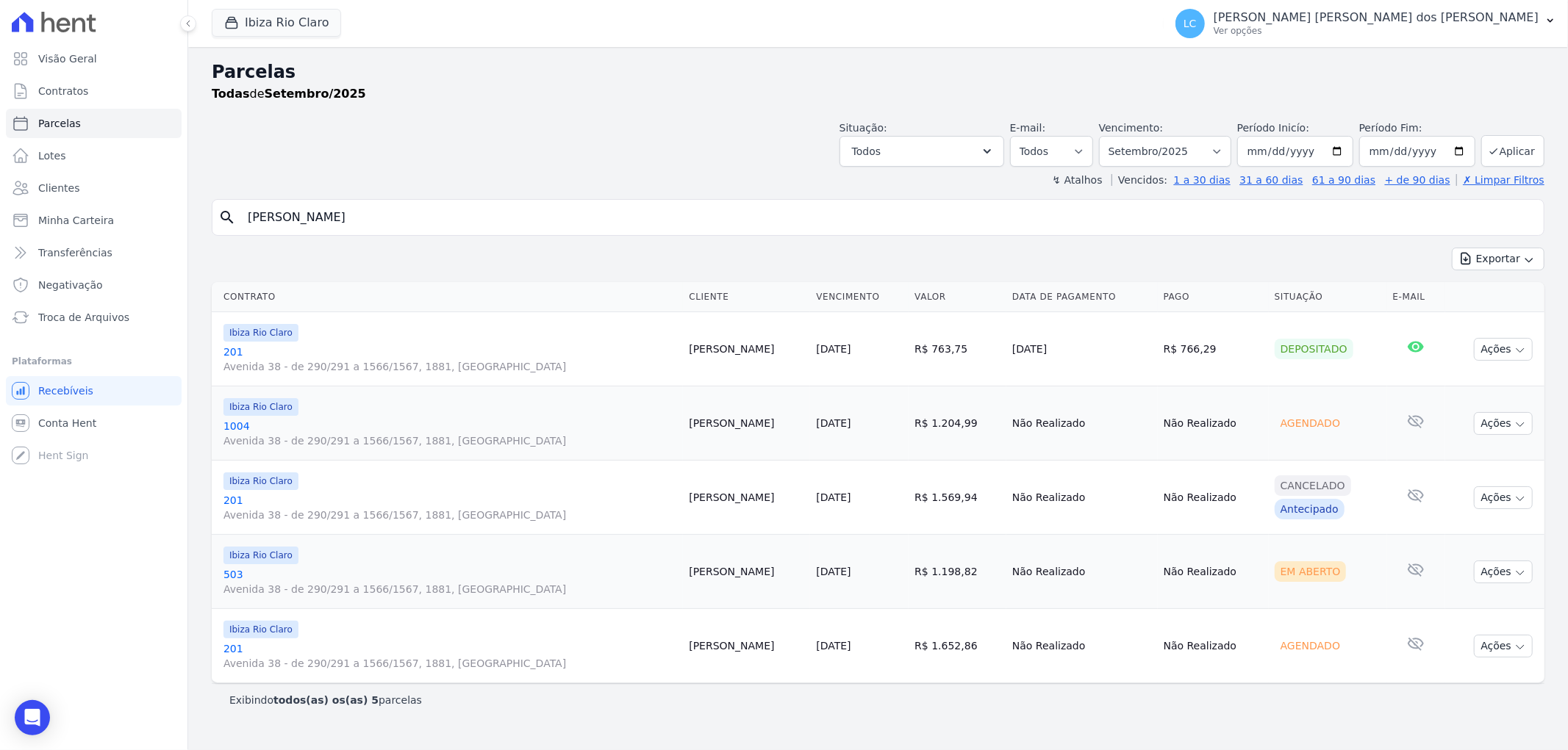
type input "[PERSON_NAME]"
select select
click at [1508, 494] on button "Ações" at bounding box center [1503, 497] width 58 height 22
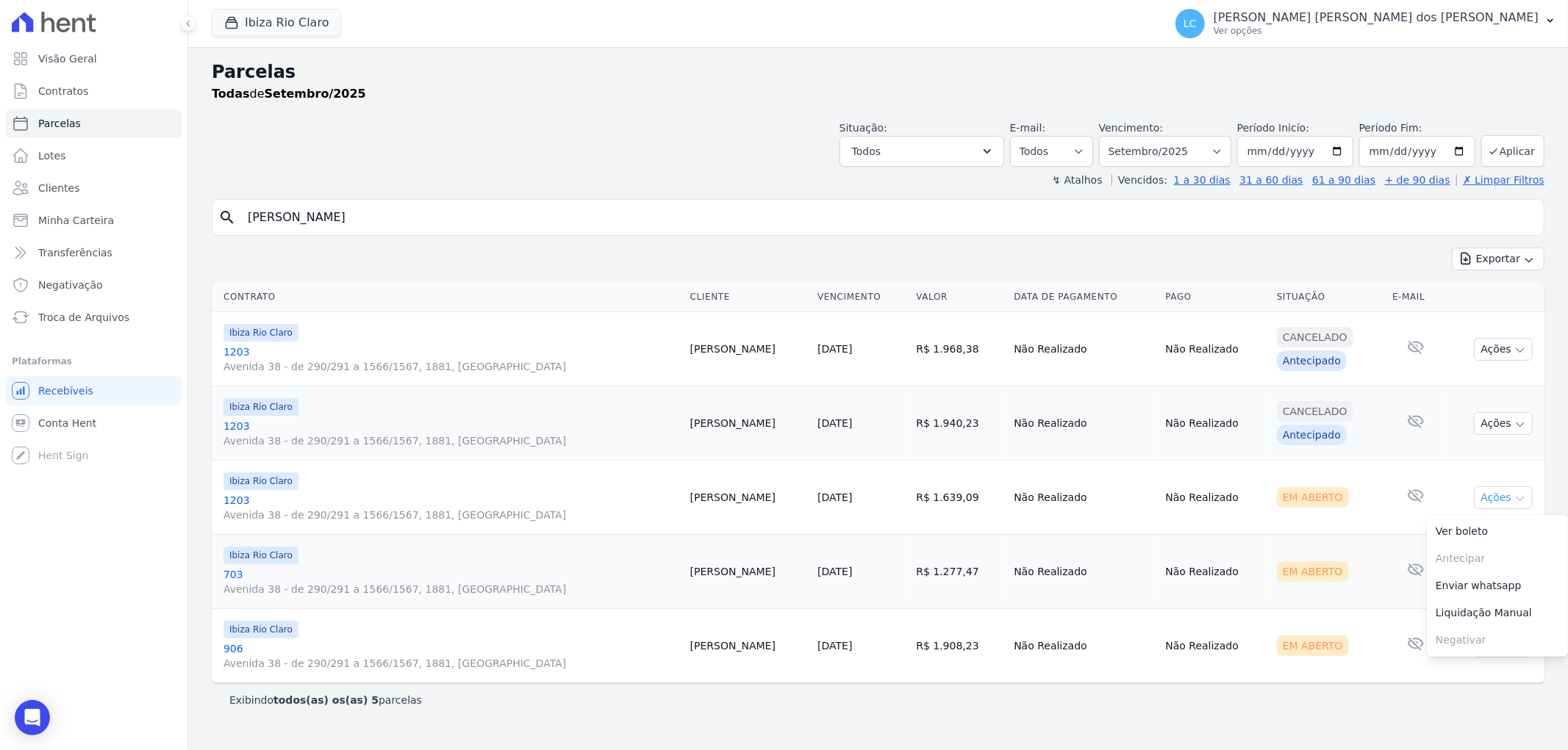
click at [1508, 494] on button "Ações" at bounding box center [1503, 497] width 58 height 22
click at [1494, 573] on button "Ações" at bounding box center [1503, 571] width 58 height 22
click at [1501, 494] on button "Ações" at bounding box center [1503, 497] width 58 height 22
click at [1460, 524] on link "Ver boleto" at bounding box center [1497, 531] width 141 height 27
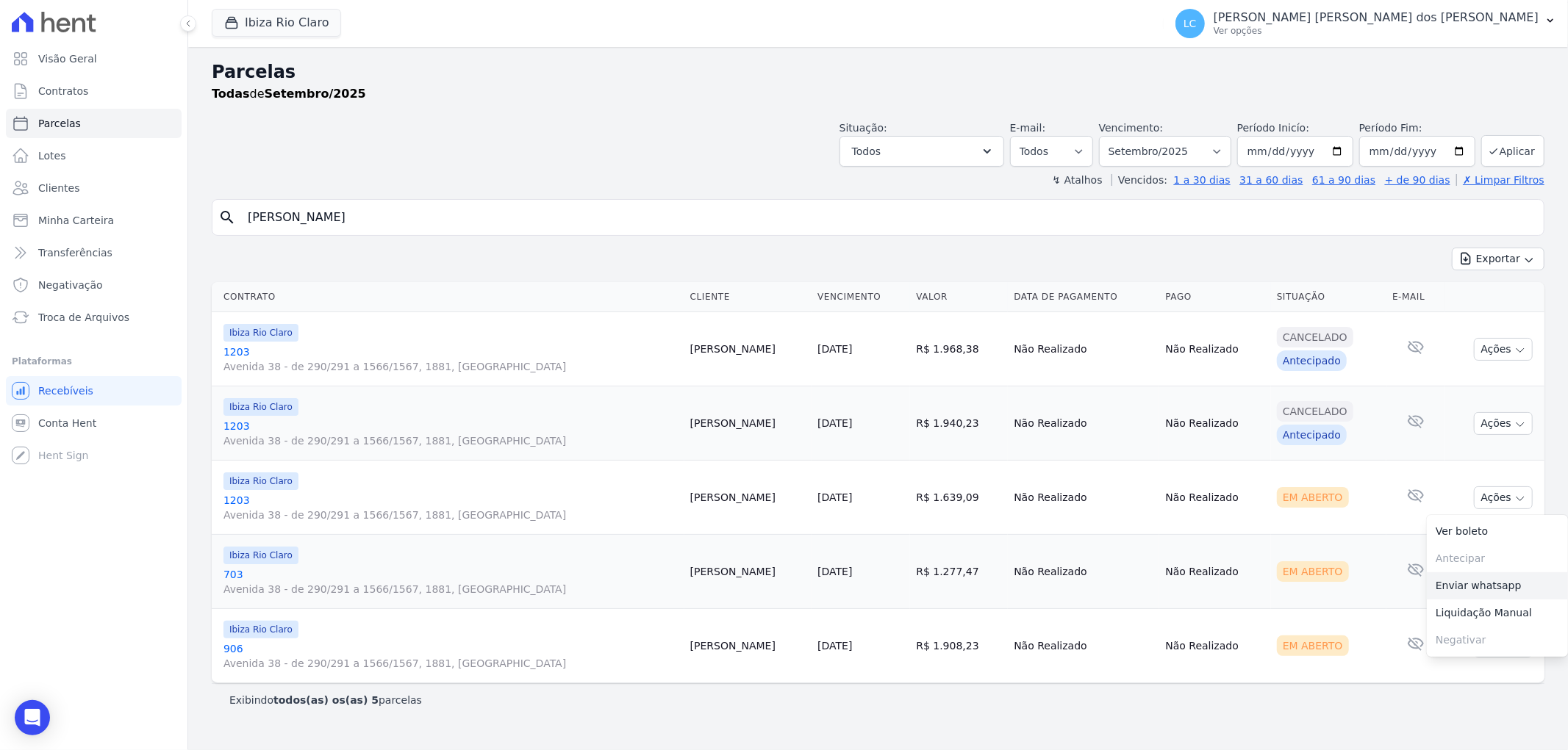
click at [1490, 585] on link "Enviar whatsapp" at bounding box center [1497, 586] width 141 height 27
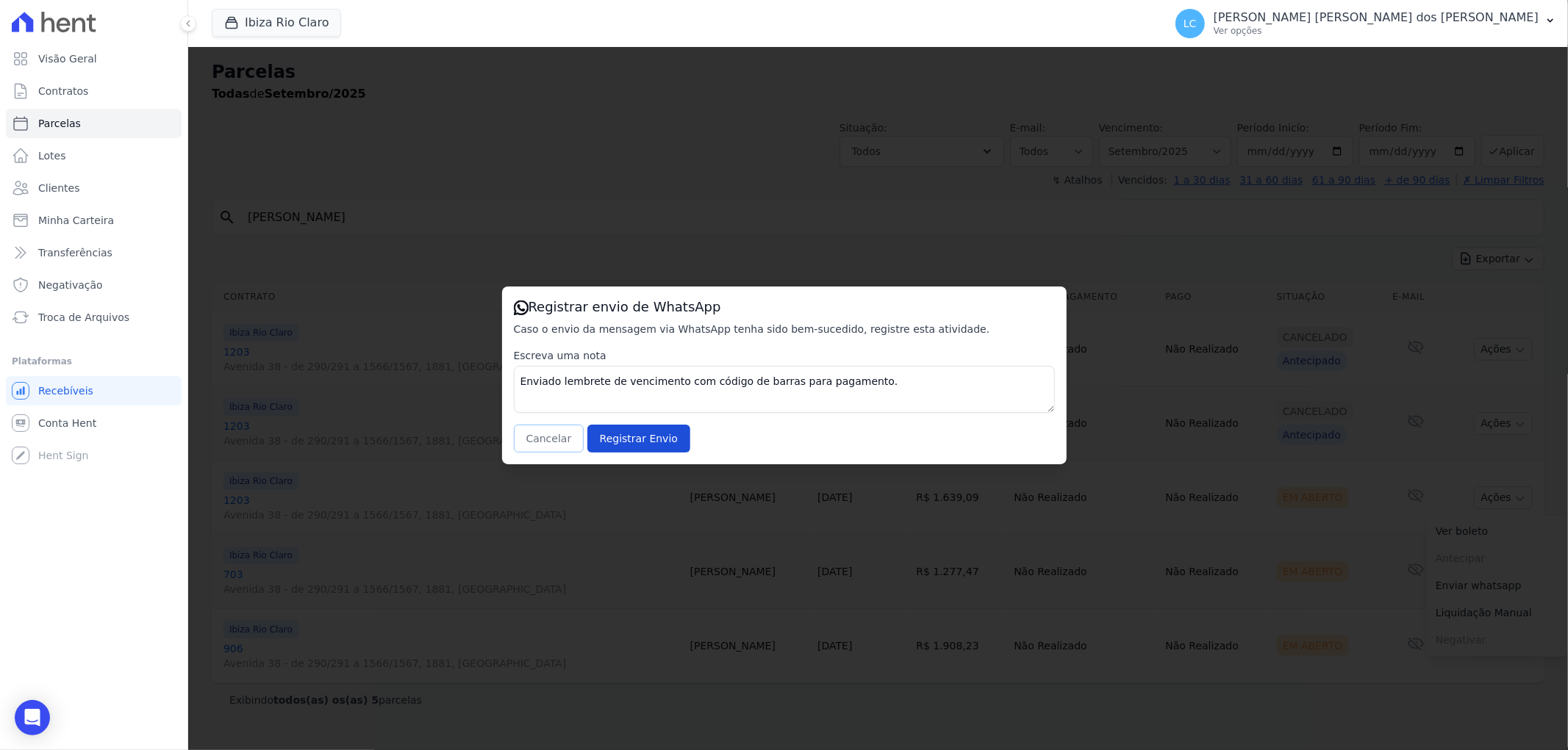
click at [547, 430] on button "Cancelar" at bounding box center [548, 438] width 71 height 28
